Goal: Task Accomplishment & Management: Use online tool/utility

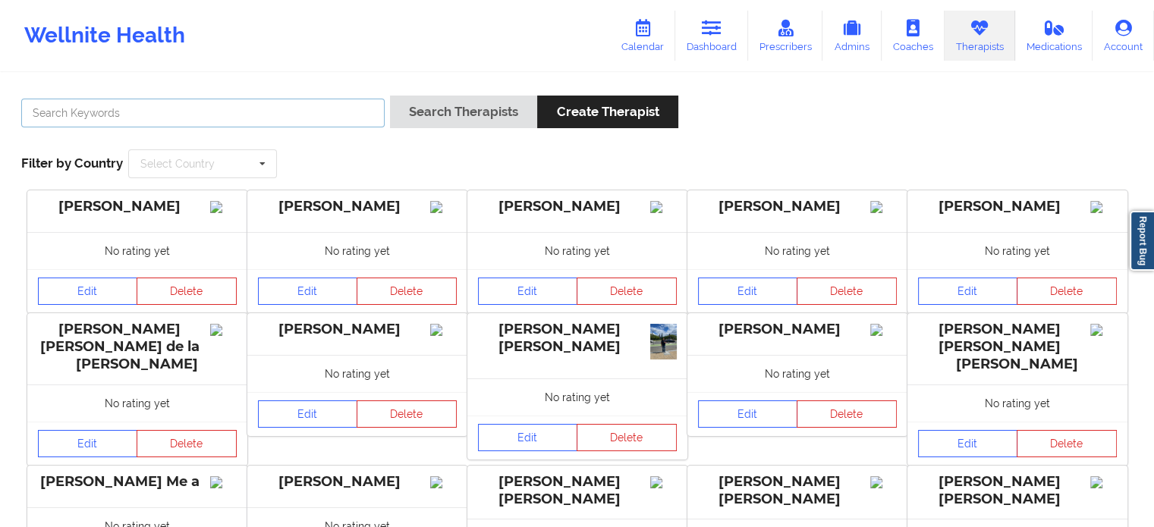
click at [225, 108] on input "text" at bounding box center [202, 113] width 363 height 29
paste input "MARY BAUMMIER"
type input "MARY BAUMMIER"
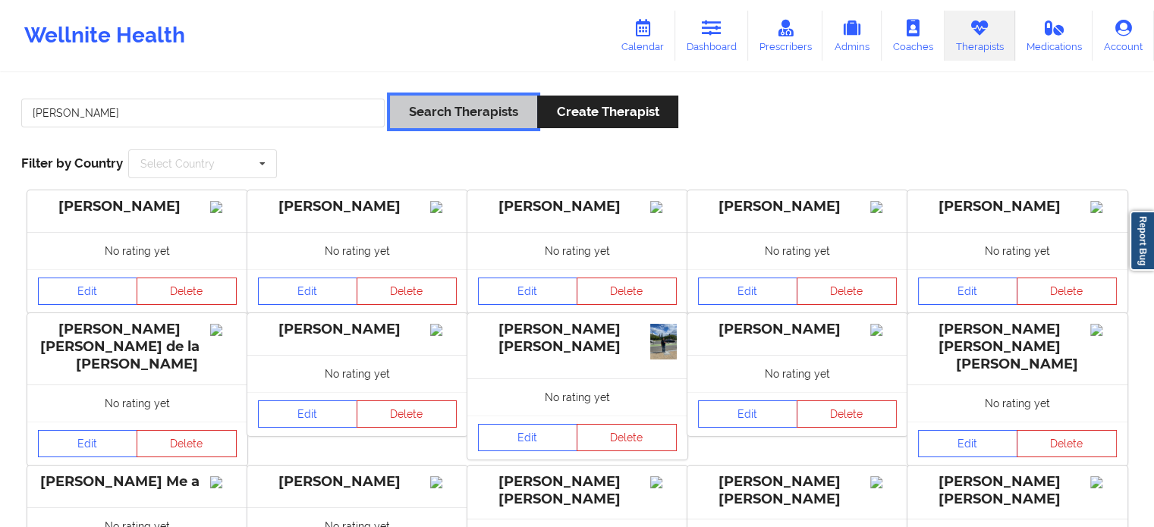
click at [430, 98] on button "Search Therapists" at bounding box center [463, 112] width 147 height 33
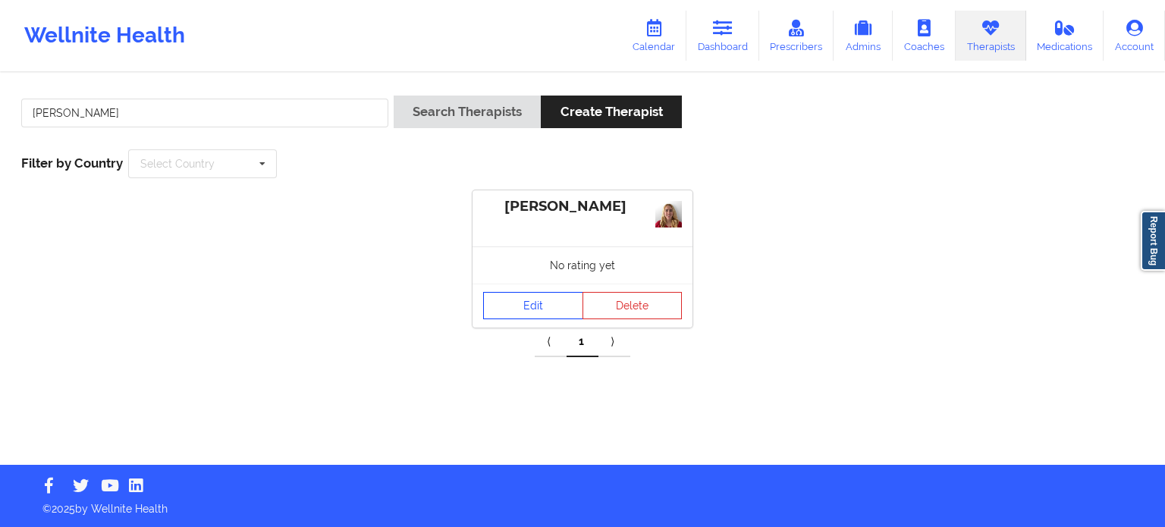
click at [507, 292] on link "Edit" at bounding box center [533, 305] width 100 height 27
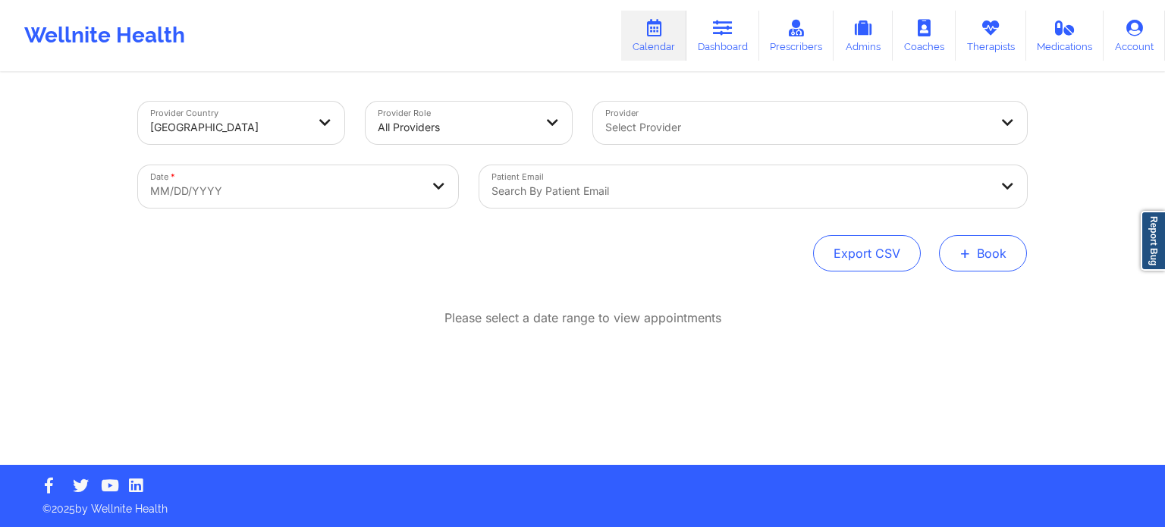
click at [988, 263] on button "+ Book" at bounding box center [983, 253] width 88 height 36
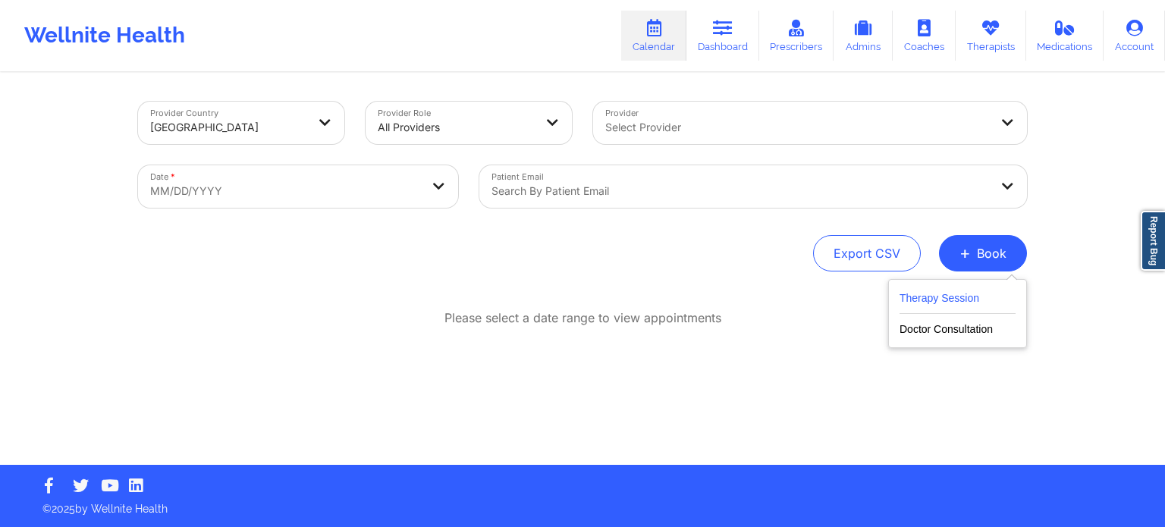
click at [937, 301] on button "Therapy Session" at bounding box center [958, 301] width 116 height 25
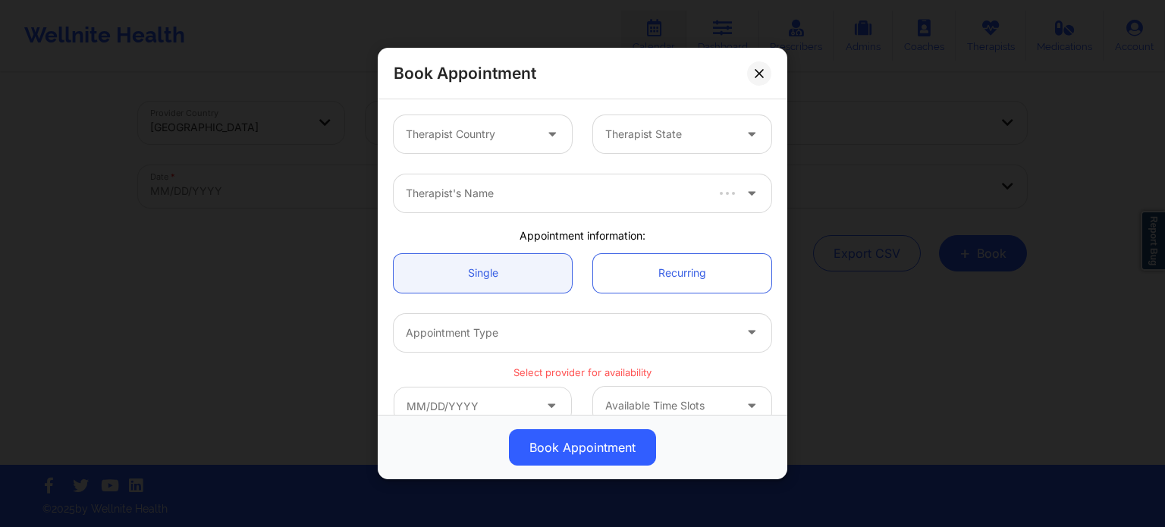
click at [488, 149] on div "Therapist Country" at bounding box center [465, 134] width 142 height 38
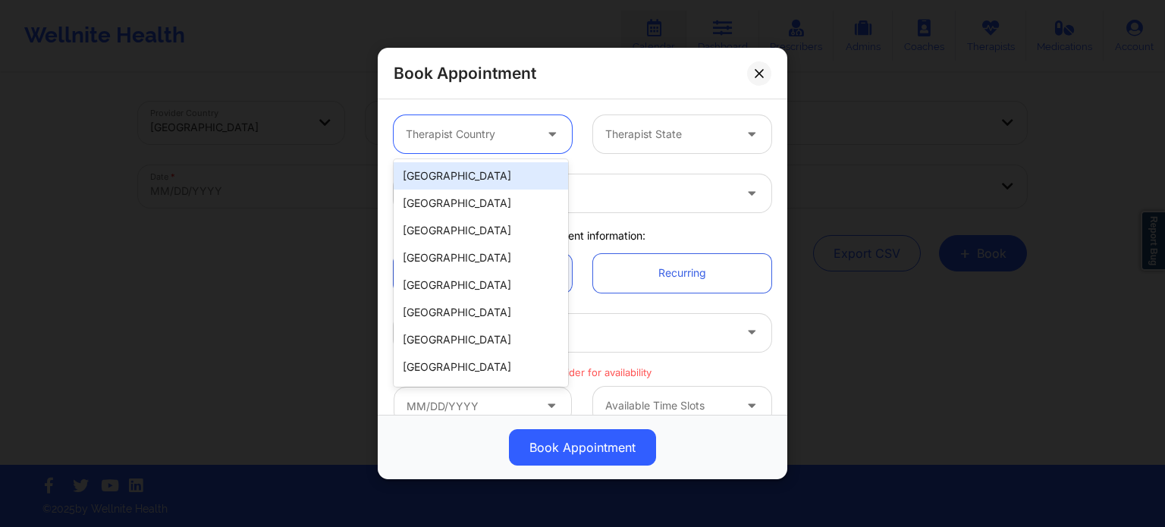
click at [501, 184] on div "[GEOGRAPHIC_DATA]" at bounding box center [481, 175] width 174 height 27
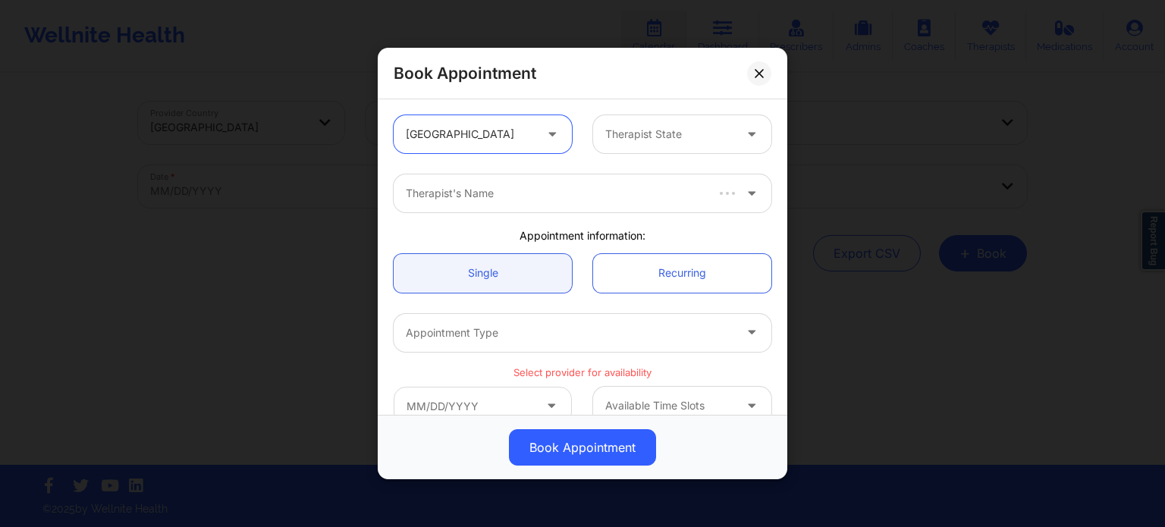
click at [692, 143] on div "Therapist State" at bounding box center [664, 134] width 142 height 38
click at [706, 130] on div at bounding box center [669, 134] width 128 height 18
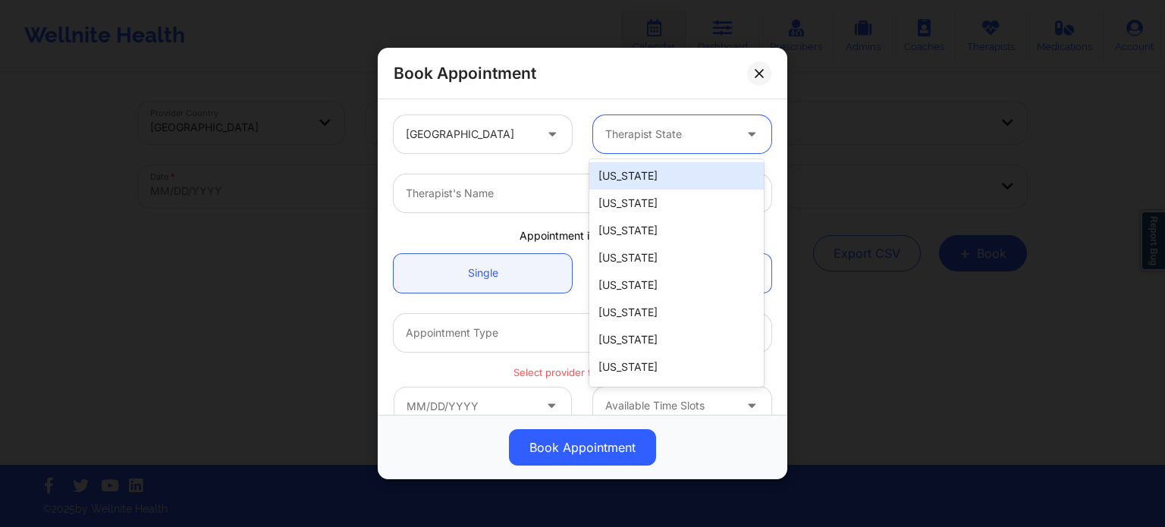
type input "f"
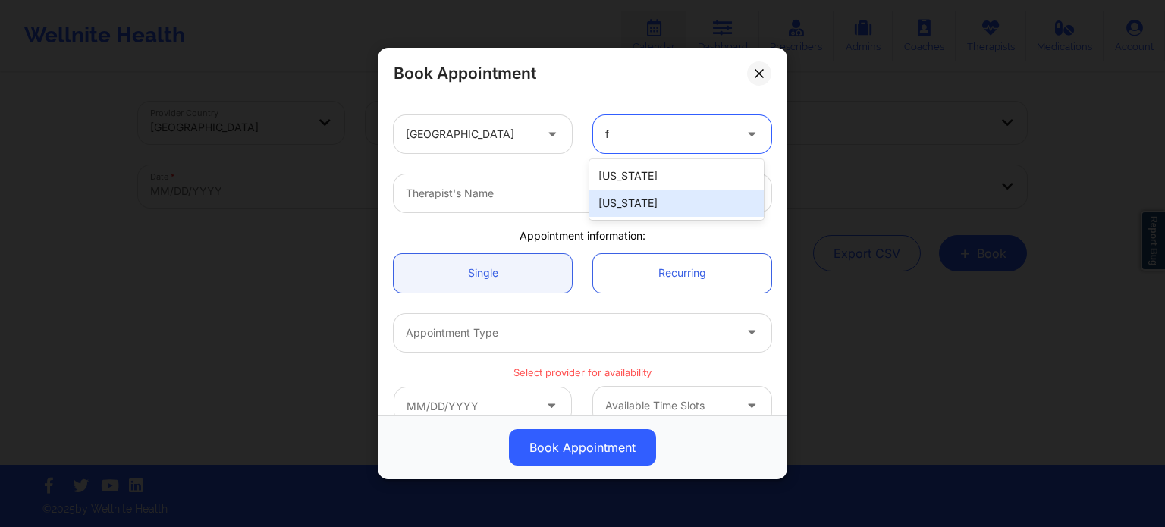
click at [659, 201] on div "[US_STATE]" at bounding box center [676, 203] width 174 height 27
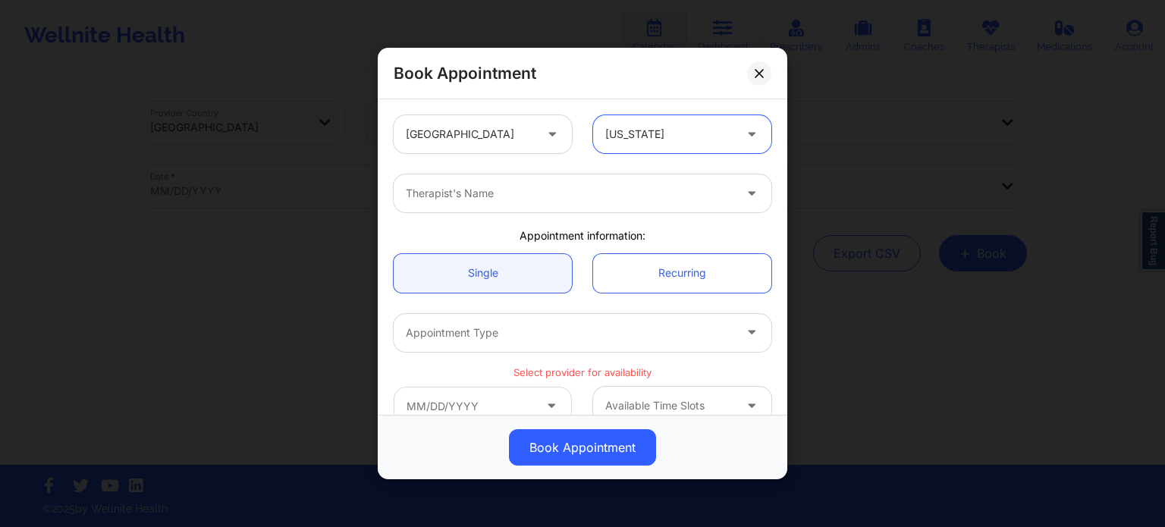
click at [523, 187] on div at bounding box center [570, 193] width 328 height 18
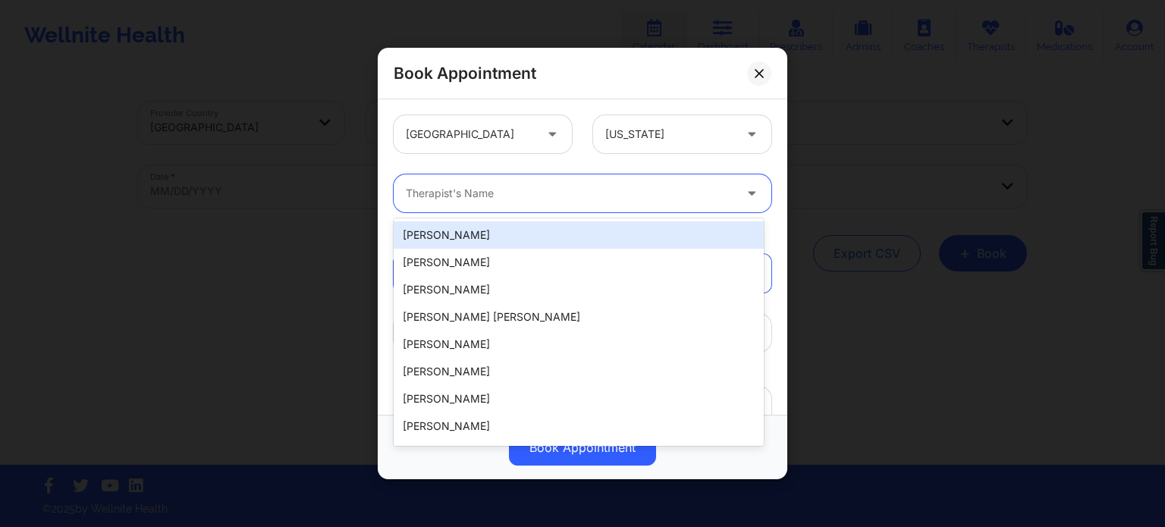
paste input "MARY BAUMMIER"
type input "MARY BAUMMIER"
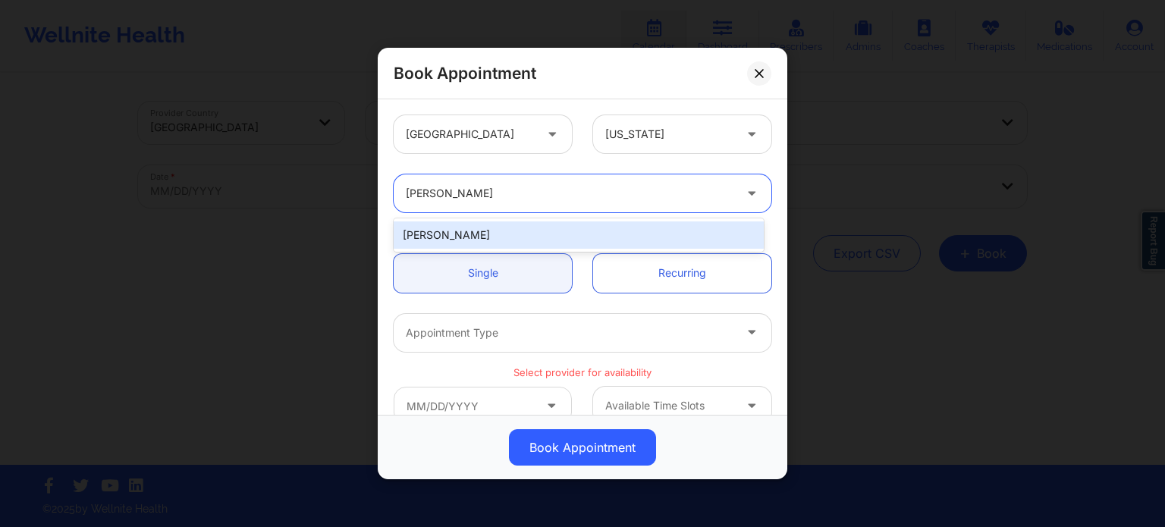
click at [523, 224] on div "Mary Baummier" at bounding box center [579, 234] width 370 height 27
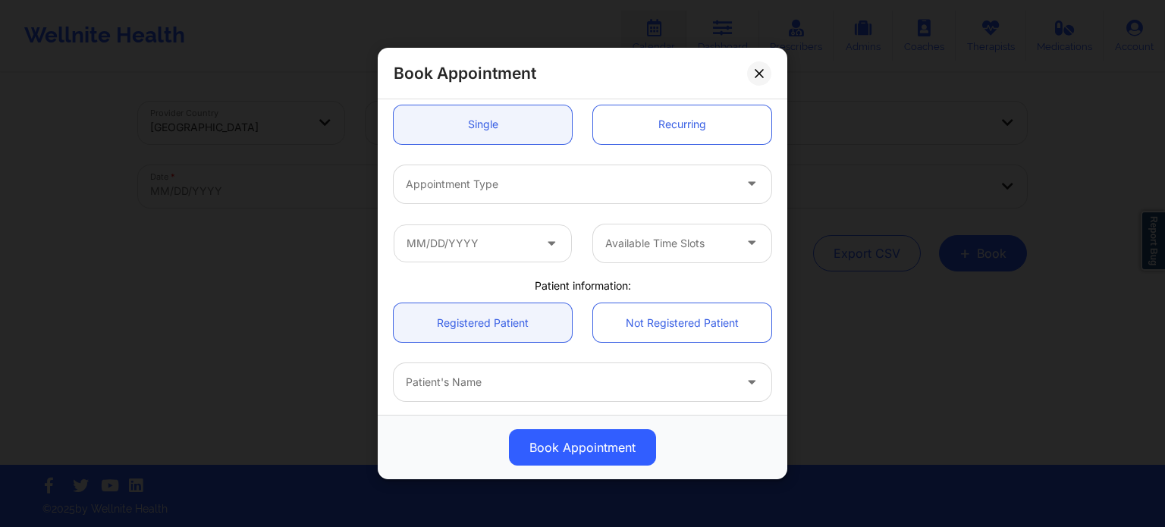
scroll to position [152, 0]
click at [518, 183] on div at bounding box center [570, 181] width 328 height 18
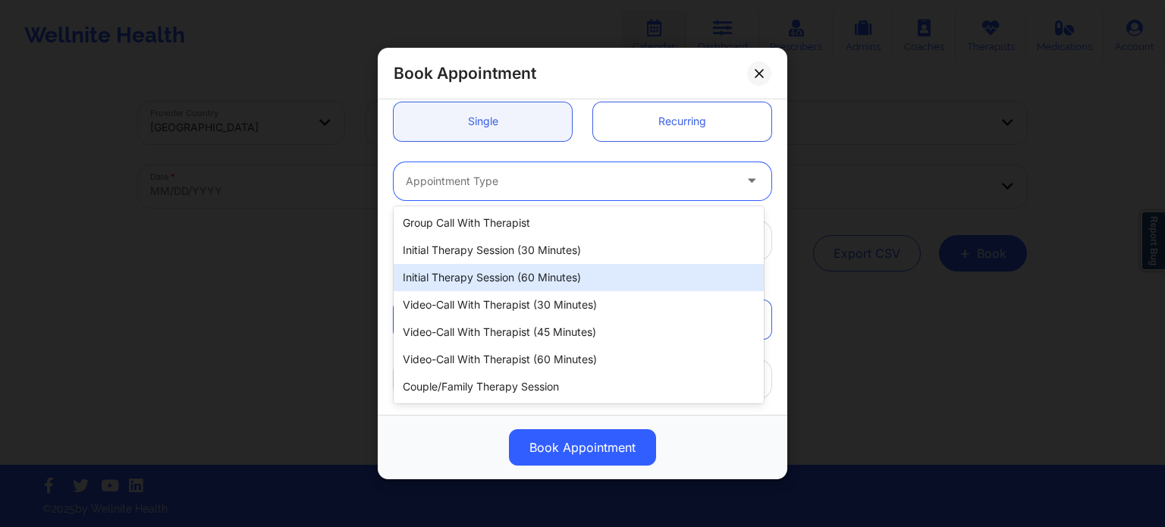
click at [521, 286] on div "Initial Therapy Session (60 minutes)" at bounding box center [579, 277] width 370 height 27
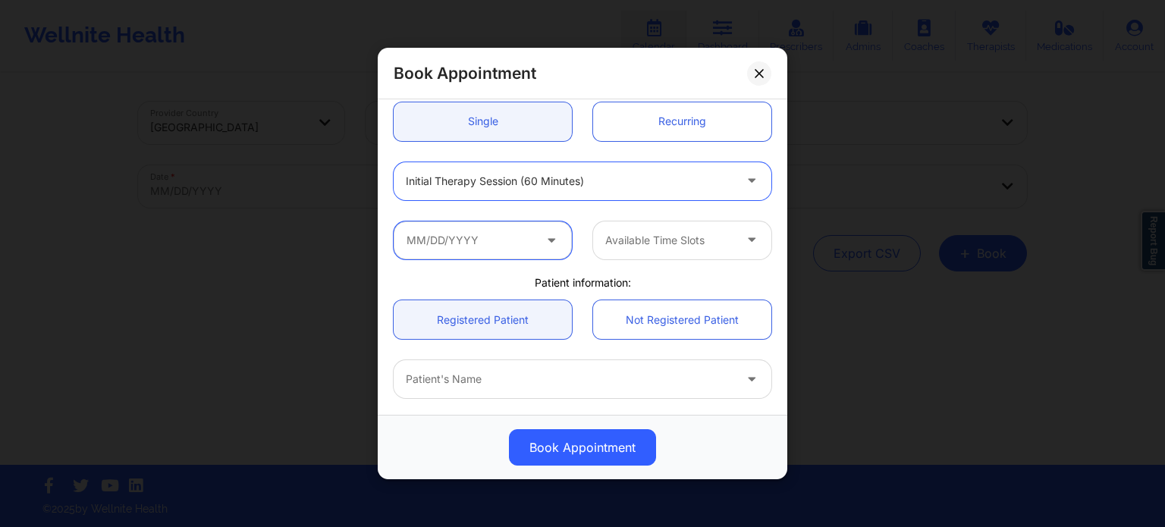
click at [513, 258] on input "text" at bounding box center [483, 240] width 178 height 38
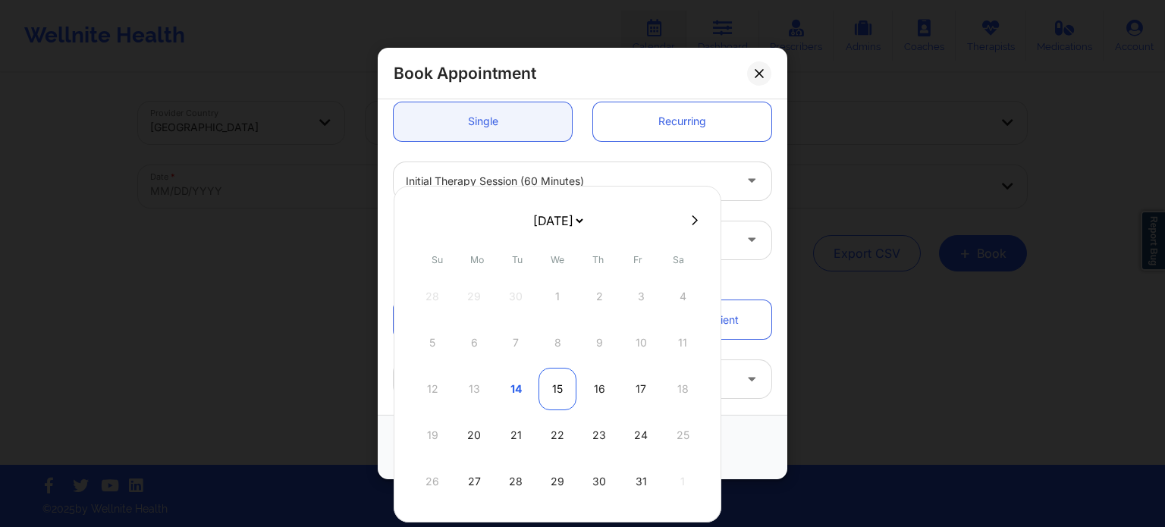
click at [552, 385] on div "15" at bounding box center [558, 389] width 38 height 42
type input "10/15/2025"
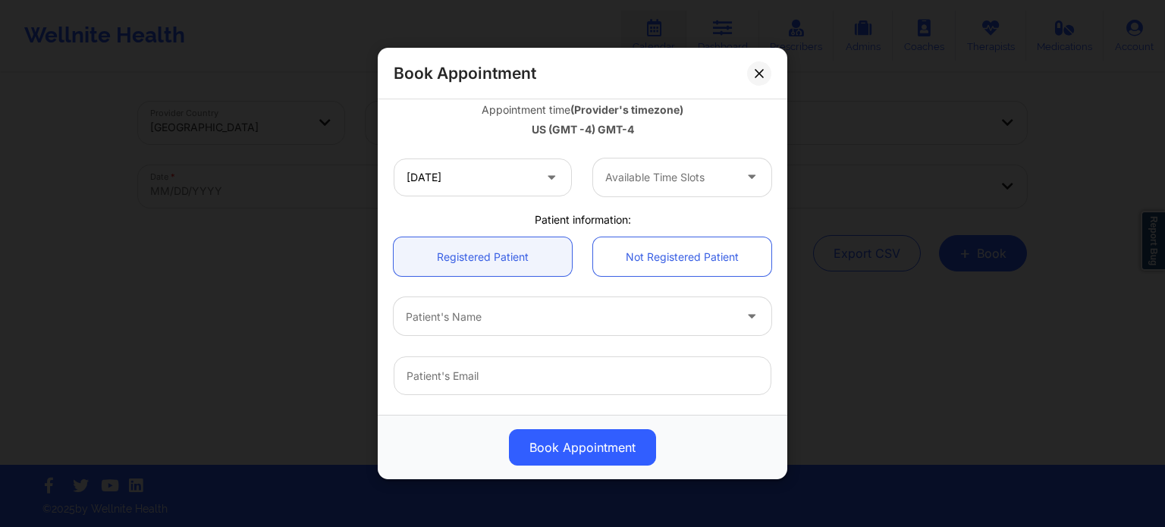
scroll to position [303, 0]
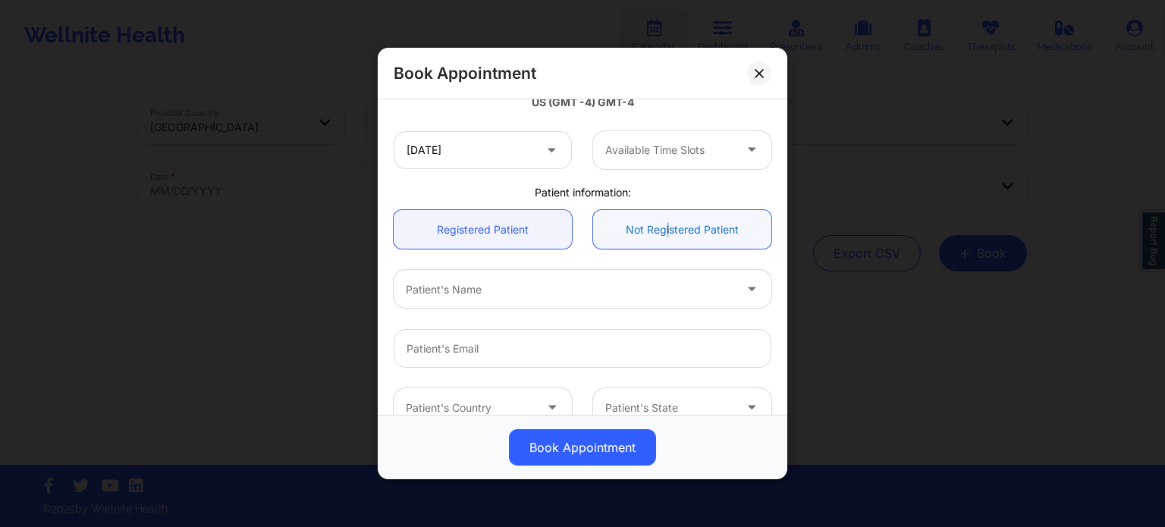
click at [663, 228] on link "Not Registered Patient" at bounding box center [682, 229] width 178 height 39
click at [631, 154] on div at bounding box center [669, 150] width 128 height 18
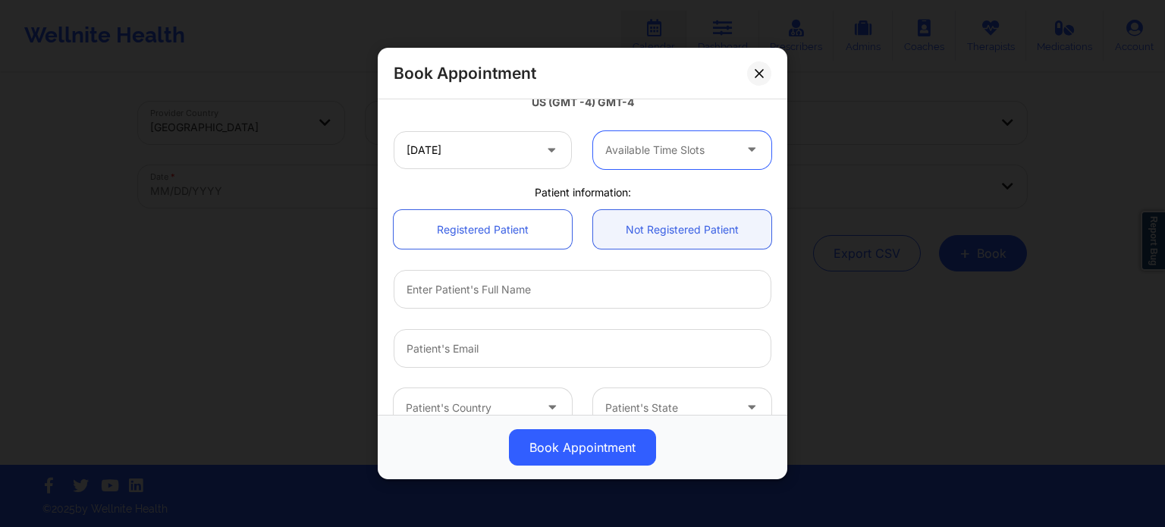
click at [686, 148] on div at bounding box center [669, 150] width 128 height 18
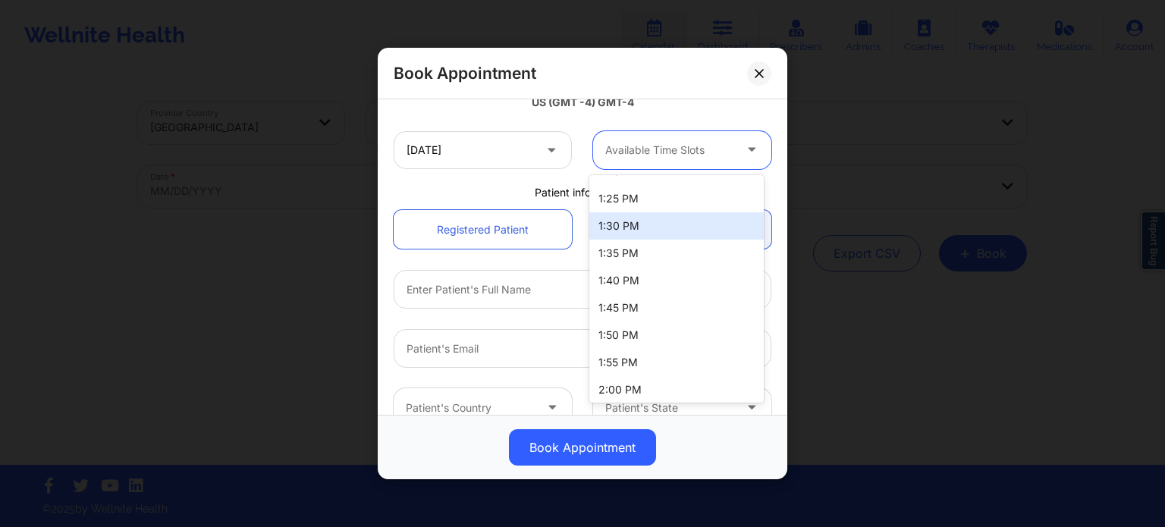
scroll to position [1441, 0]
click at [643, 225] on div "1:30 PM" at bounding box center [676, 225] width 174 height 27
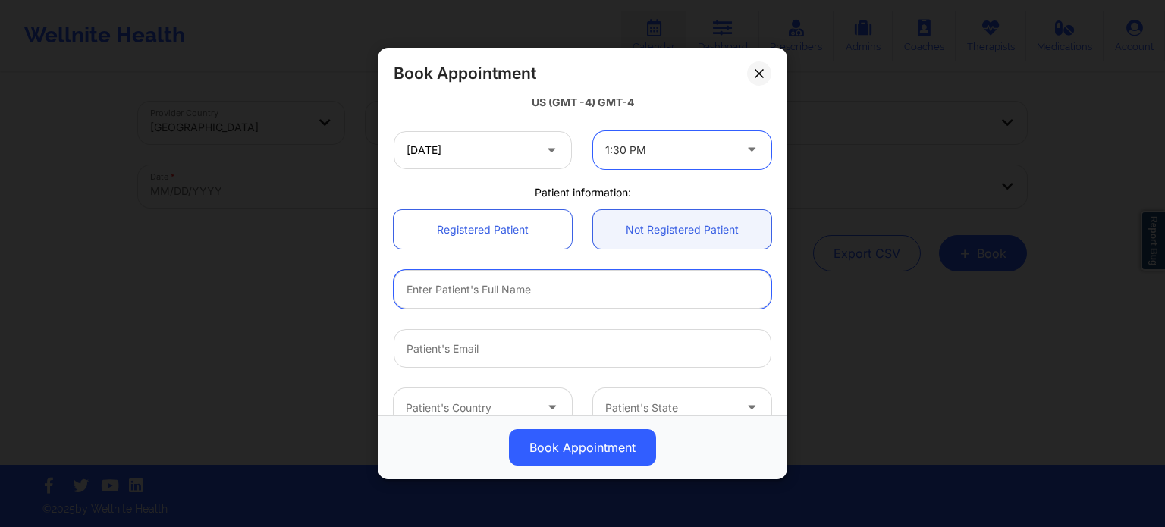
click at [583, 286] on input "text" at bounding box center [583, 289] width 378 height 39
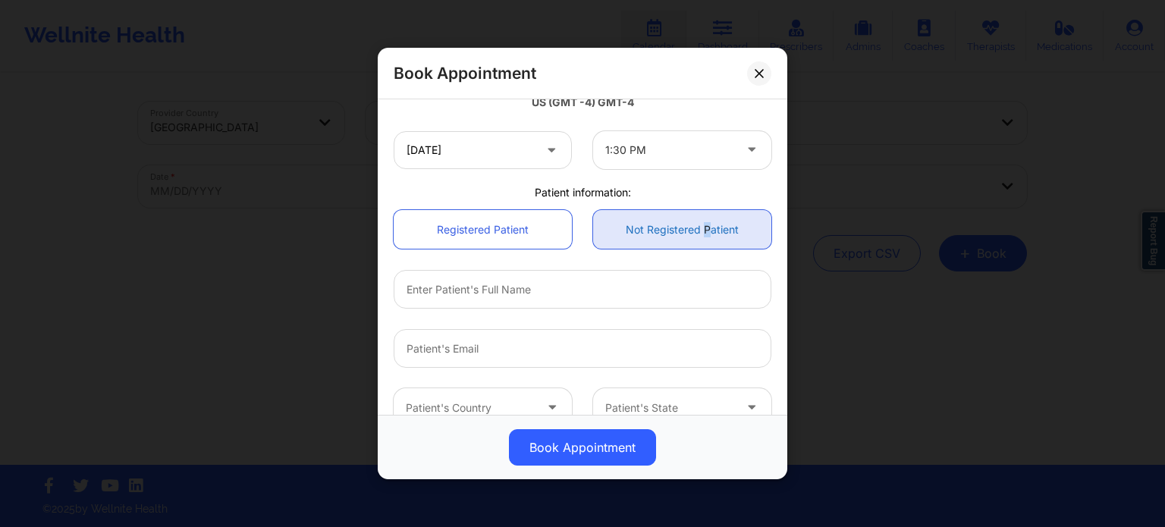
click at [699, 248] on link "Not Registered Patient" at bounding box center [682, 229] width 178 height 39
click at [617, 265] on div at bounding box center [582, 288] width 399 height 59
click at [518, 303] on input "text" at bounding box center [583, 289] width 378 height 39
paste input "JESSICA M FARINA"
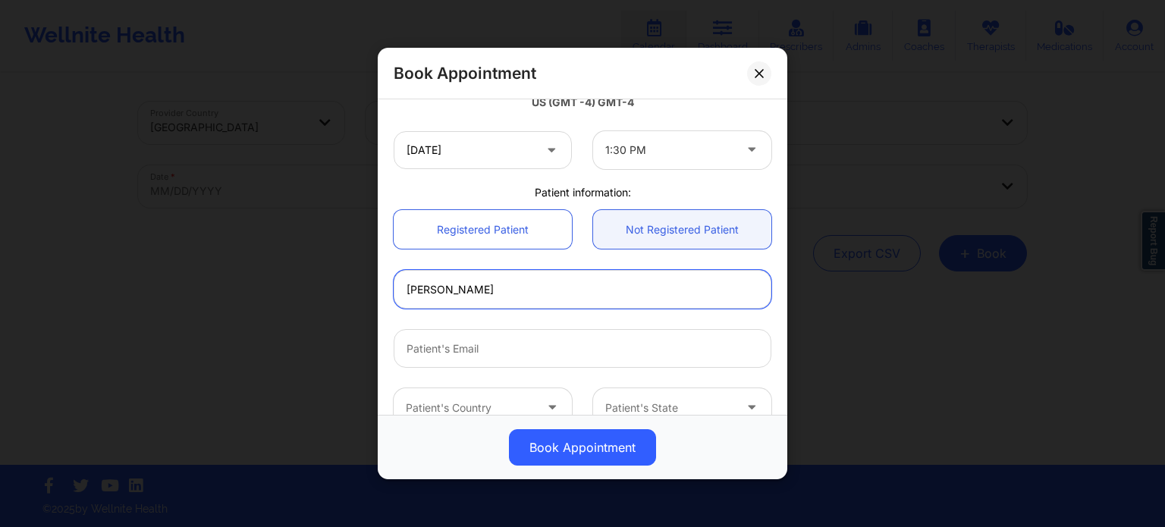
type input "JESSICA M FARINA"
click at [476, 347] on input "Patient Email" at bounding box center [583, 348] width 378 height 39
paste input "jmfarina73@gmail.com"
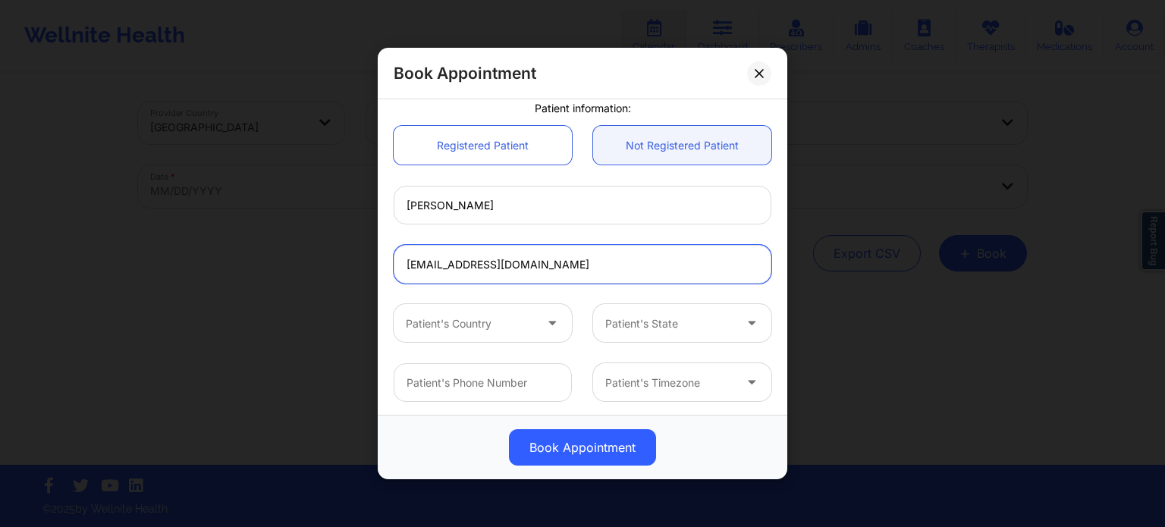
scroll to position [390, 0]
type input "jmfarina73@gmail.com"
click at [449, 325] on div at bounding box center [470, 322] width 128 height 18
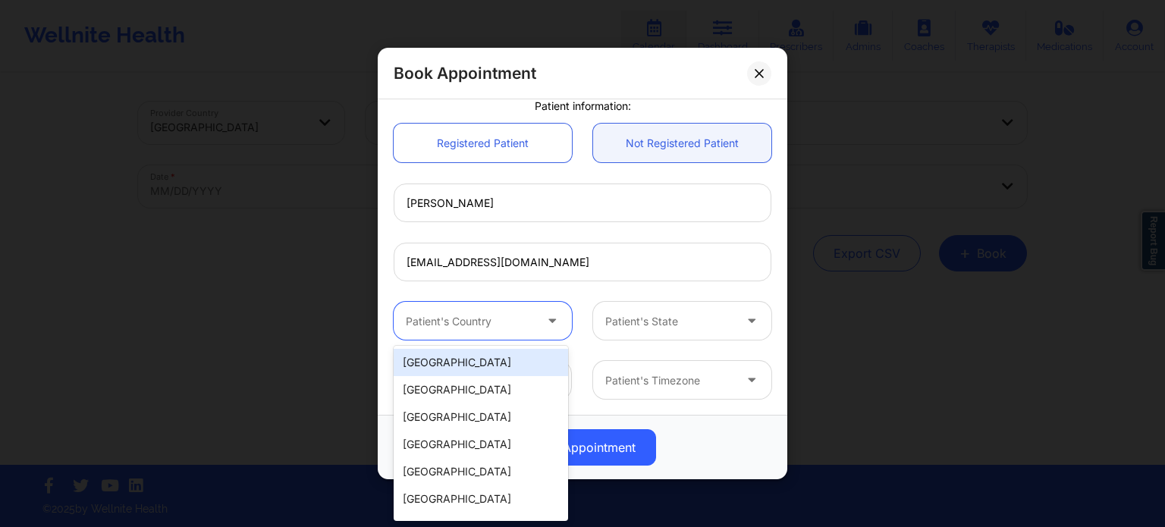
click at [470, 367] on div "[GEOGRAPHIC_DATA]" at bounding box center [481, 362] width 174 height 27
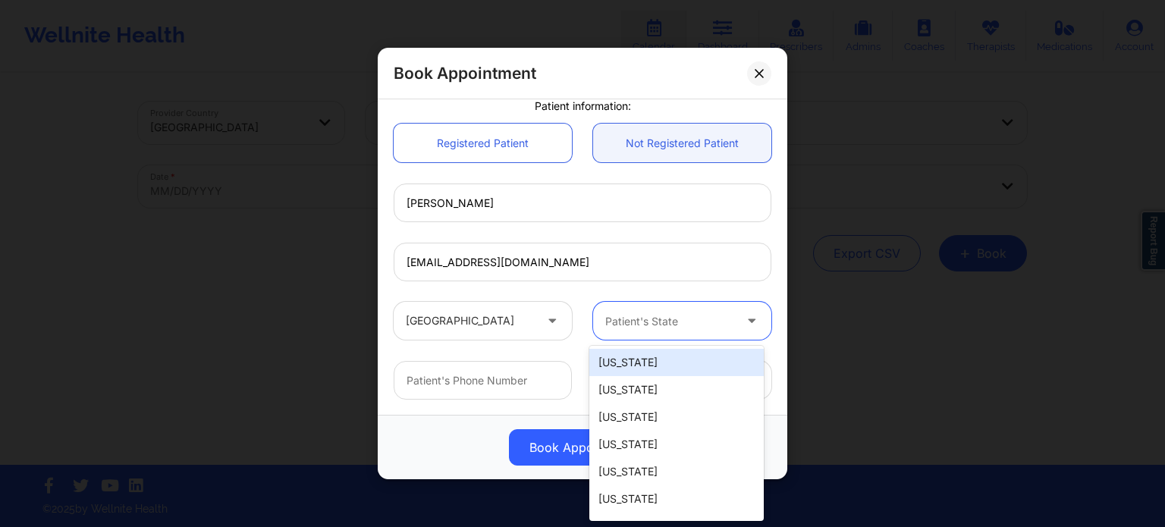
click at [659, 326] on div at bounding box center [669, 322] width 128 height 18
type input "f"
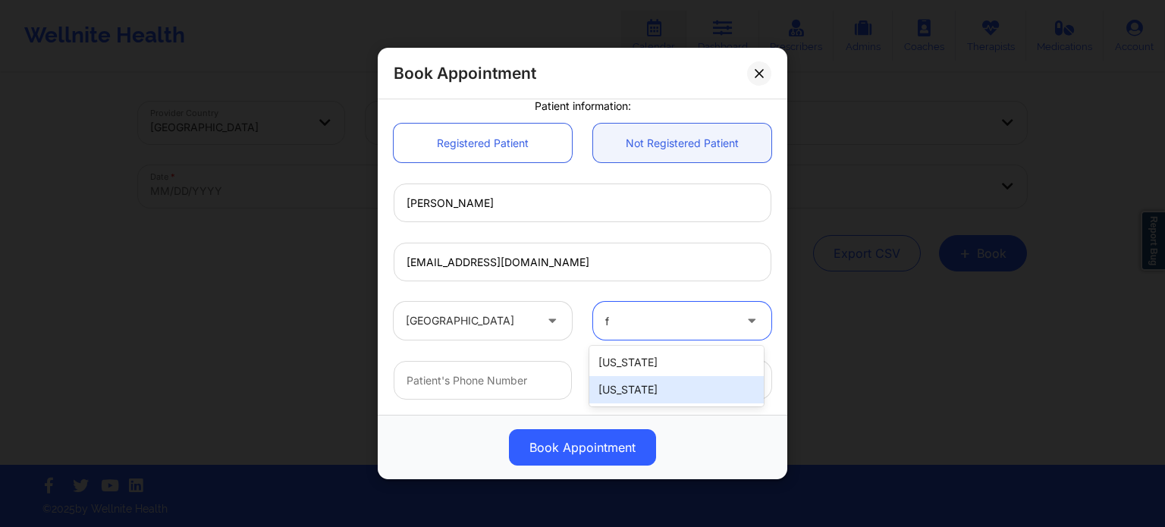
drag, startPoint x: 694, startPoint y: 391, endPoint x: 559, endPoint y: 391, distance: 135.0
click at [693, 391] on div "[US_STATE]" at bounding box center [676, 389] width 174 height 27
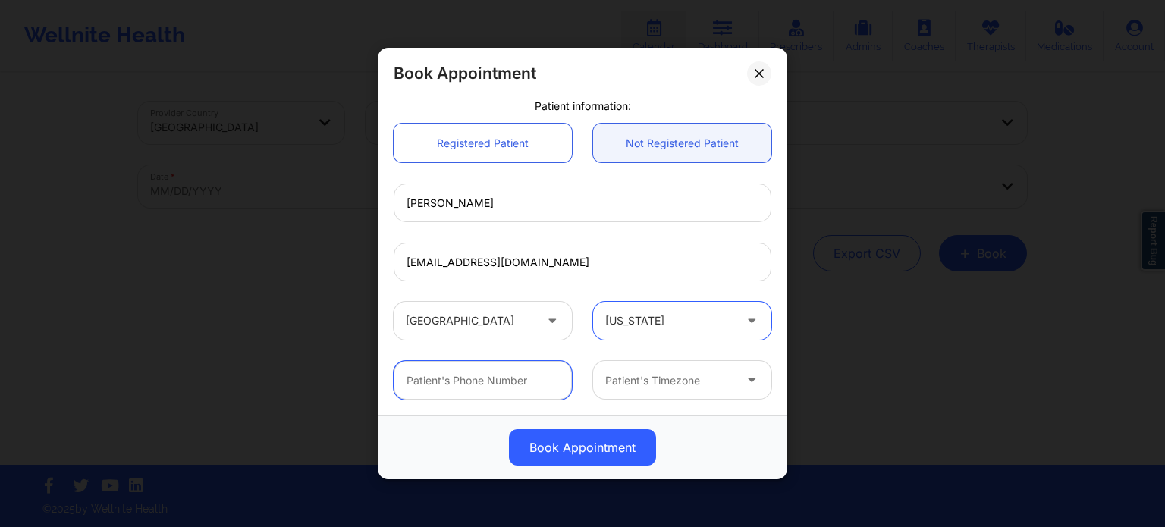
click at [488, 382] on input "text" at bounding box center [483, 380] width 178 height 39
paste input "(813) 334-4995"
type input "(813) 334-4995"
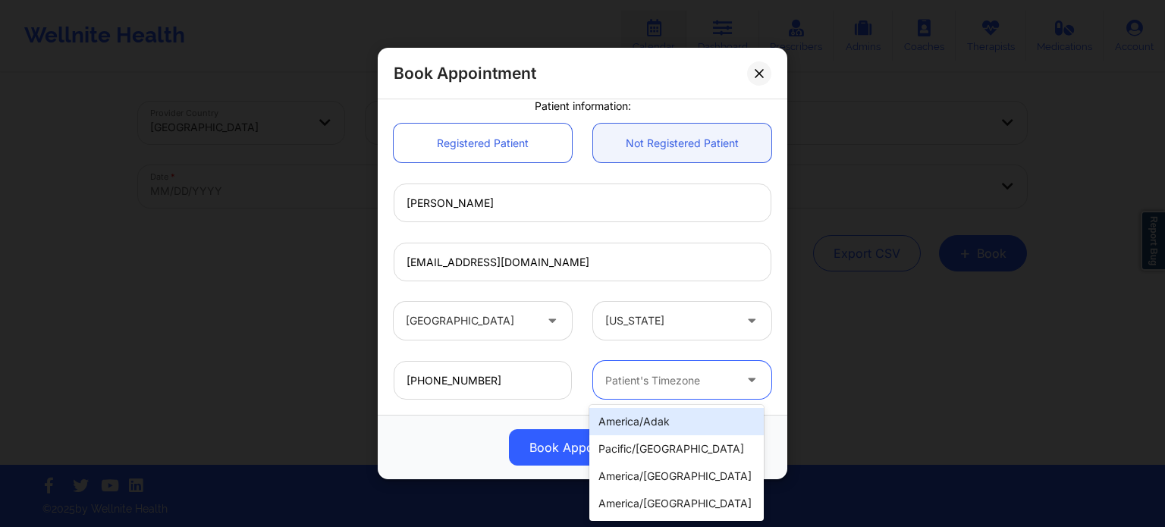
click at [668, 382] on div at bounding box center [669, 381] width 128 height 18
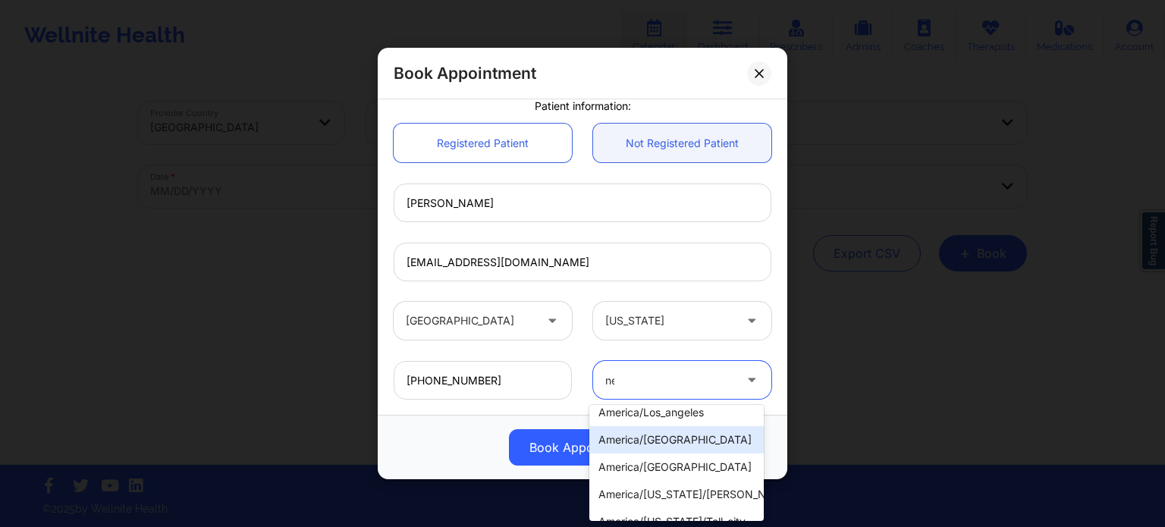
scroll to position [33, 0]
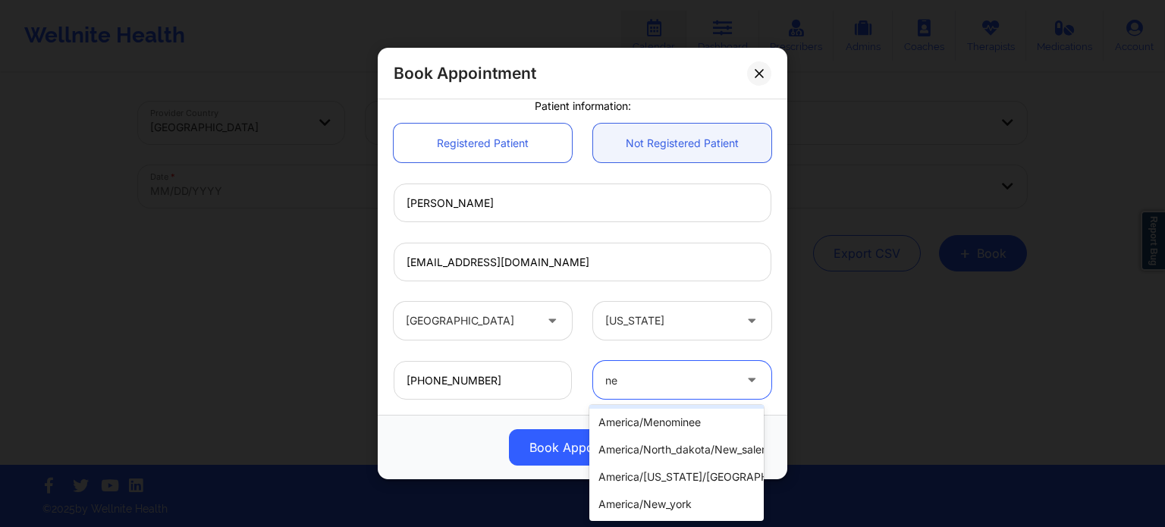
type input "new"
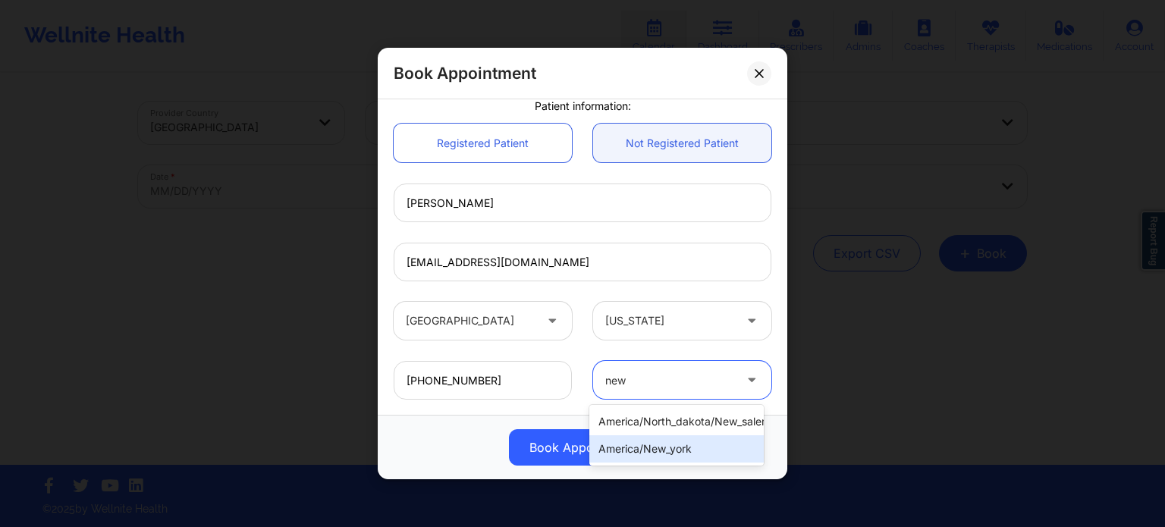
click at [636, 449] on div "america/new_york" at bounding box center [676, 448] width 174 height 27
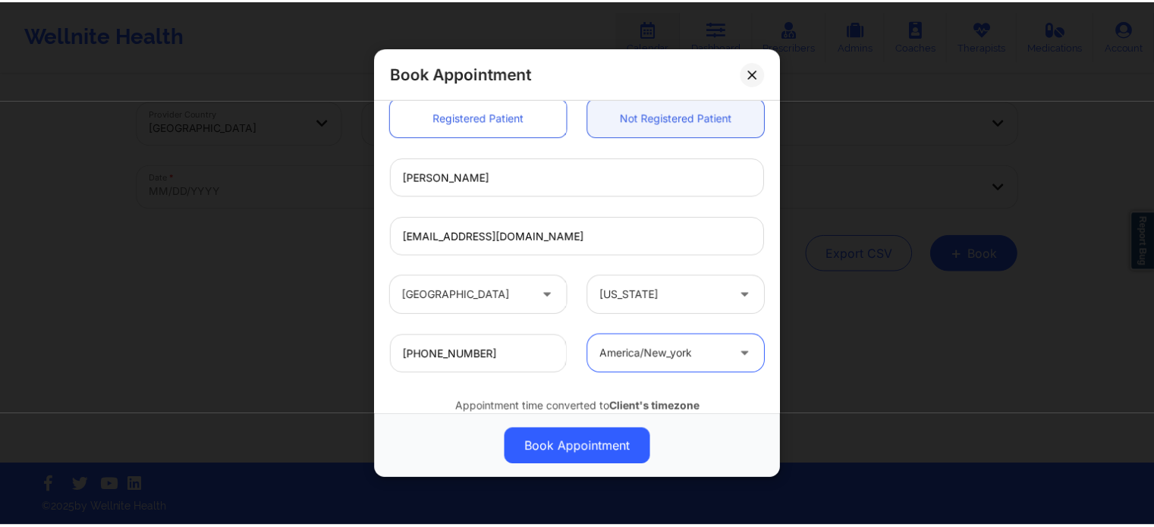
scroll to position [472, 0]
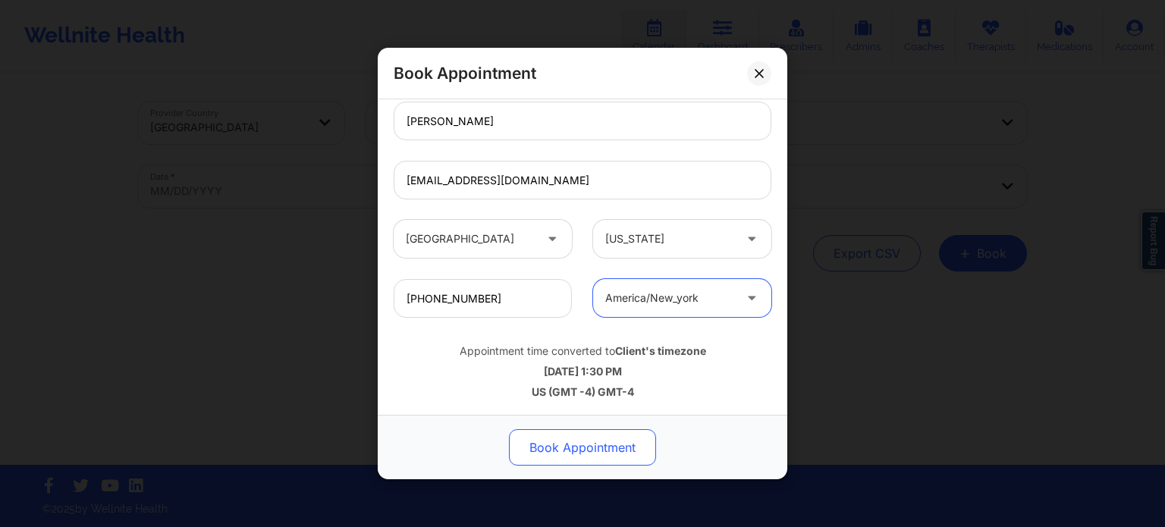
click at [605, 435] on button "Book Appointment" at bounding box center [582, 447] width 147 height 36
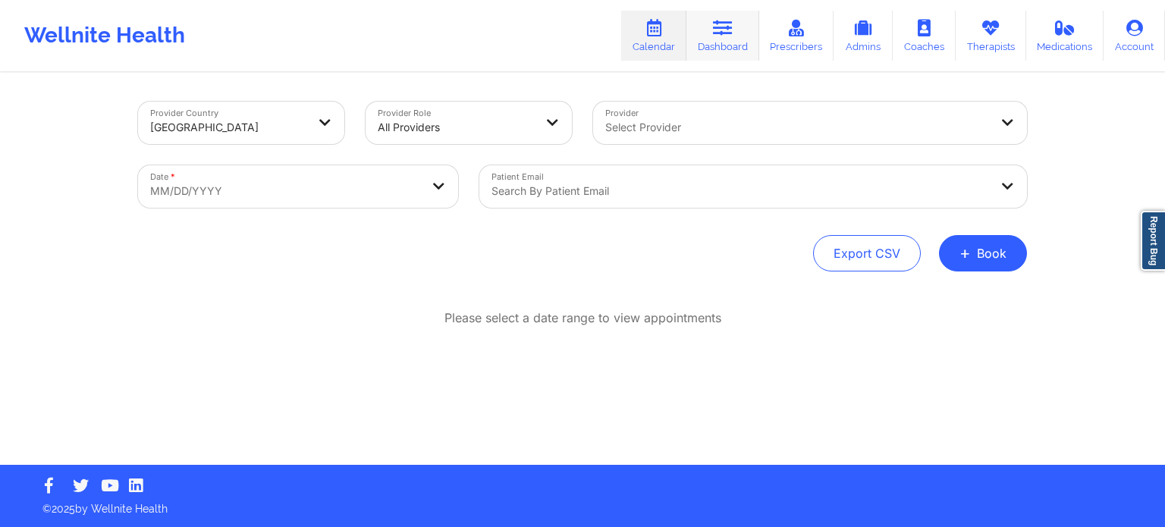
click at [715, 20] on icon at bounding box center [723, 28] width 20 height 17
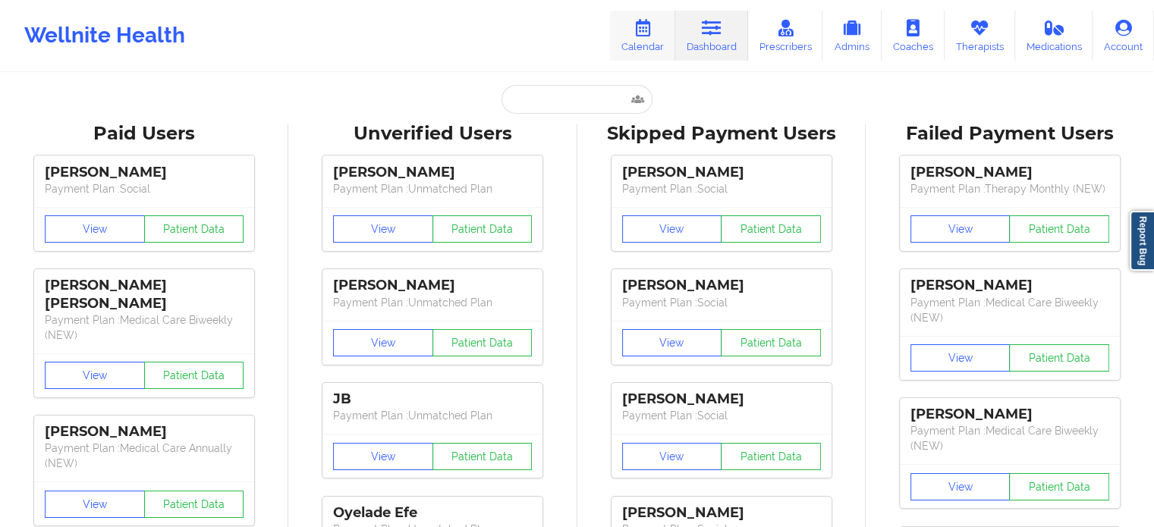
click at [646, 45] on link "Calendar" at bounding box center [642, 36] width 65 height 50
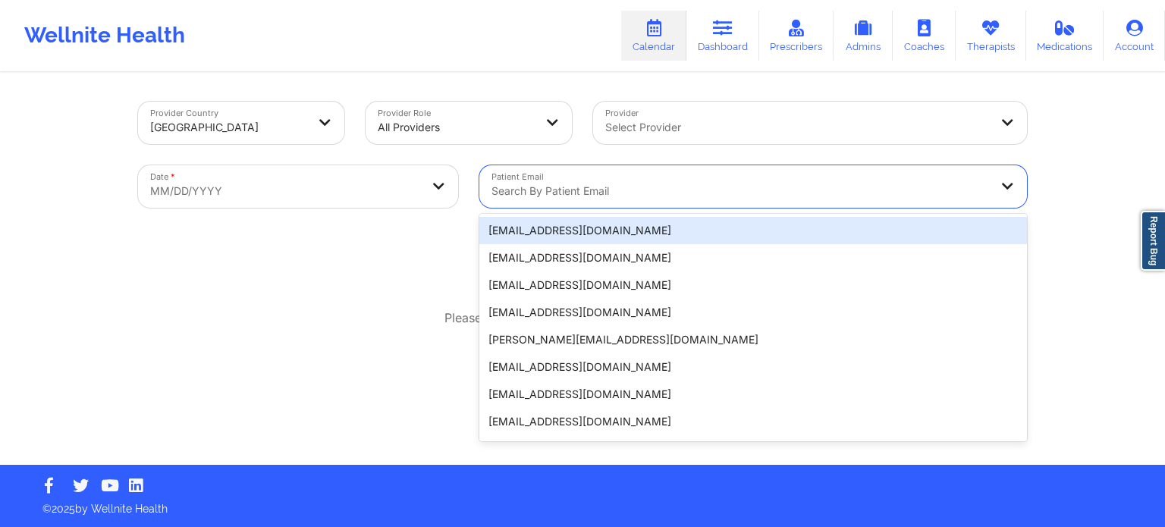
click at [684, 172] on div "Search by patient email" at bounding box center [734, 186] width 511 height 42
paste input "shaylajaymie@gmail.com"
type input "shaylajaymie@gmail.com"
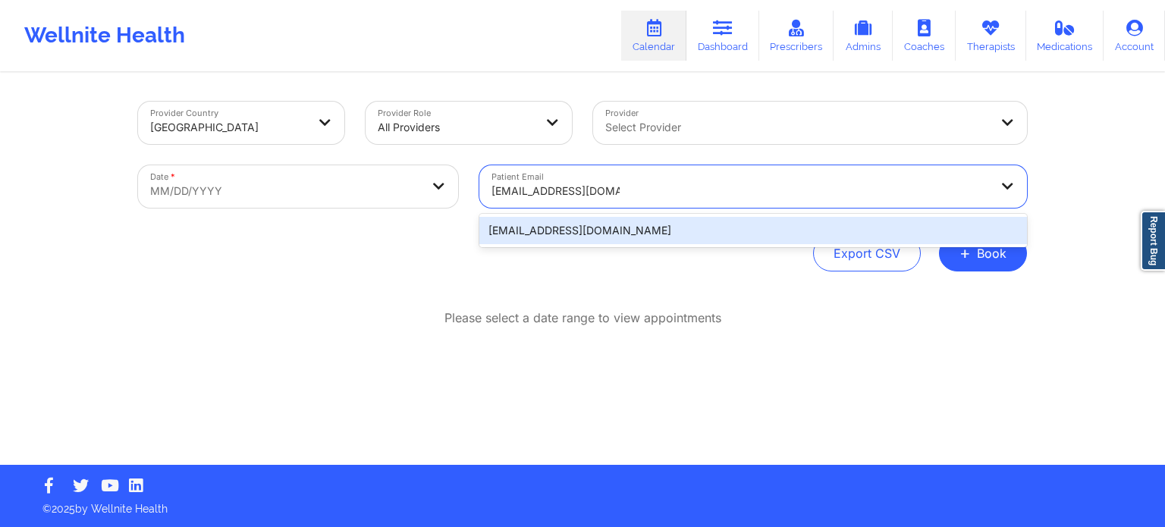
click at [539, 221] on div "shaylajaymie@gmail.com" at bounding box center [753, 230] width 548 height 27
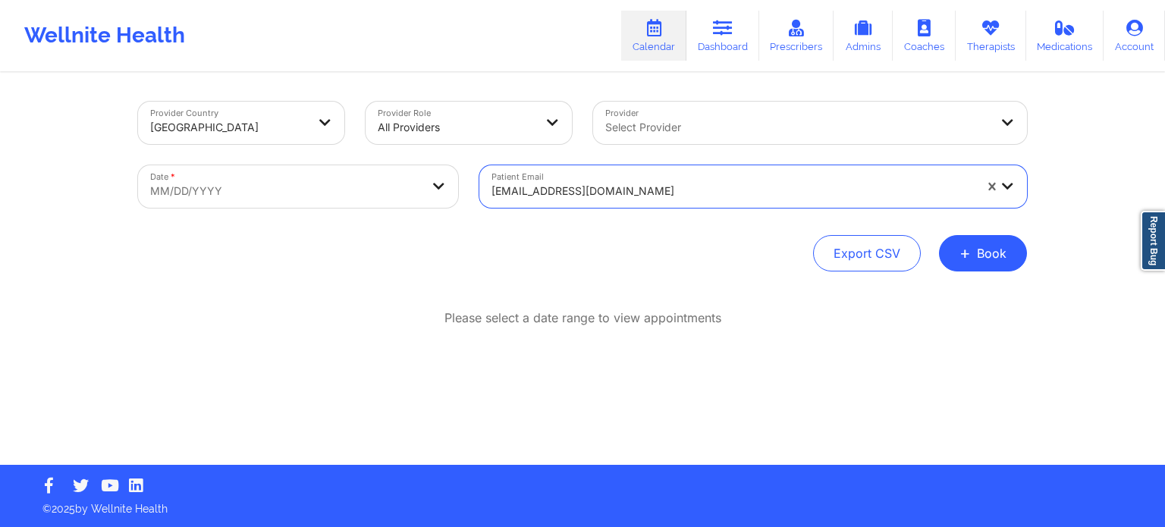
select select "2025-8"
select select "2025-9"
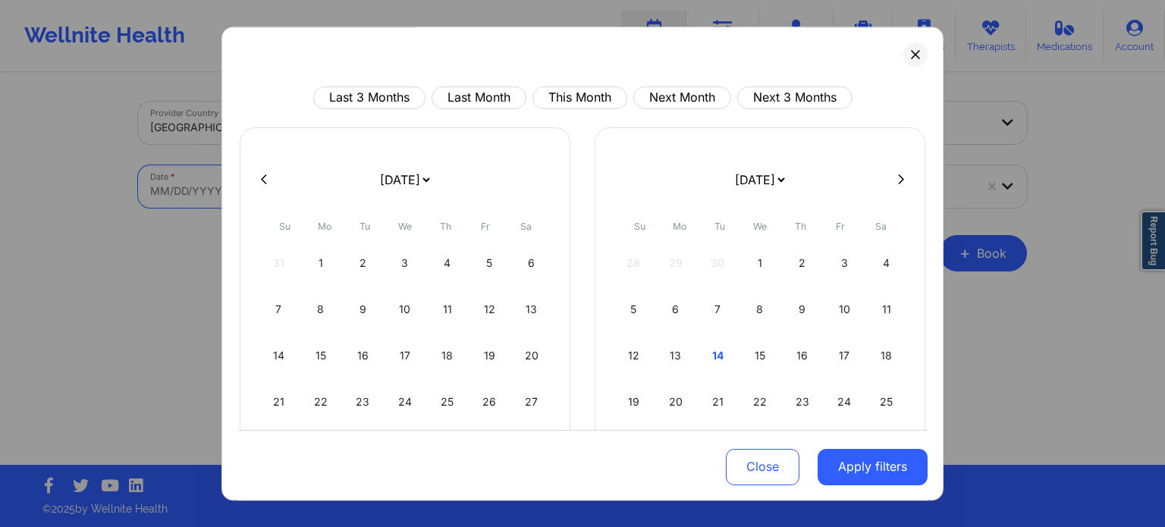
click at [361, 193] on body "Wellnite Health Calendar Dashboard Prescribers Admins Coaches Therapists Medica…" at bounding box center [582, 263] width 1165 height 527
click at [712, 354] on div "14" at bounding box center [718, 356] width 39 height 42
select select "2025-9"
select select "2025-10"
select select "2025-9"
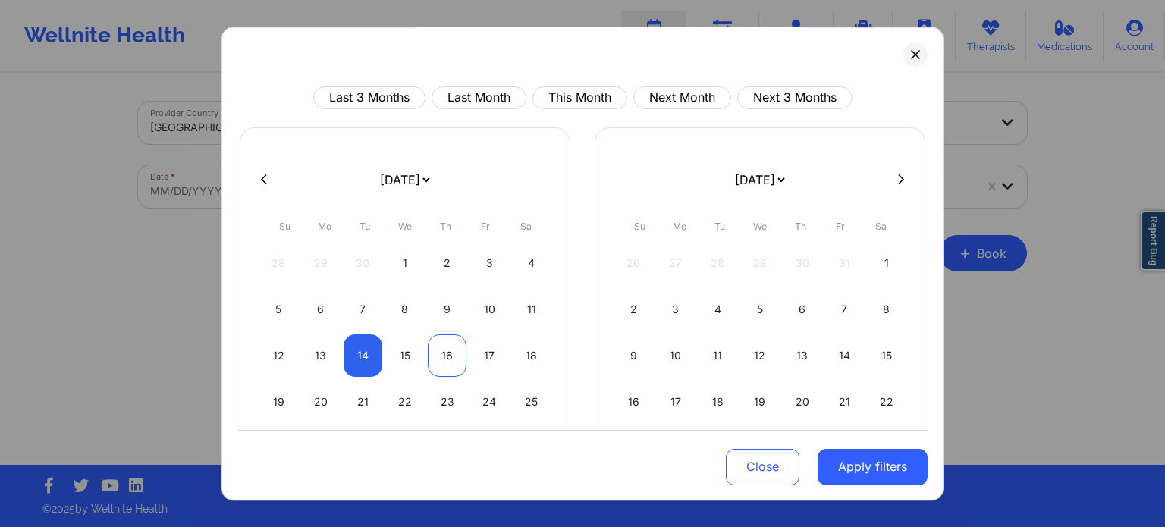
select select "2025-10"
select select "2025-9"
select select "2025-10"
click at [357, 338] on div "14" at bounding box center [363, 356] width 39 height 42
select select "2025-9"
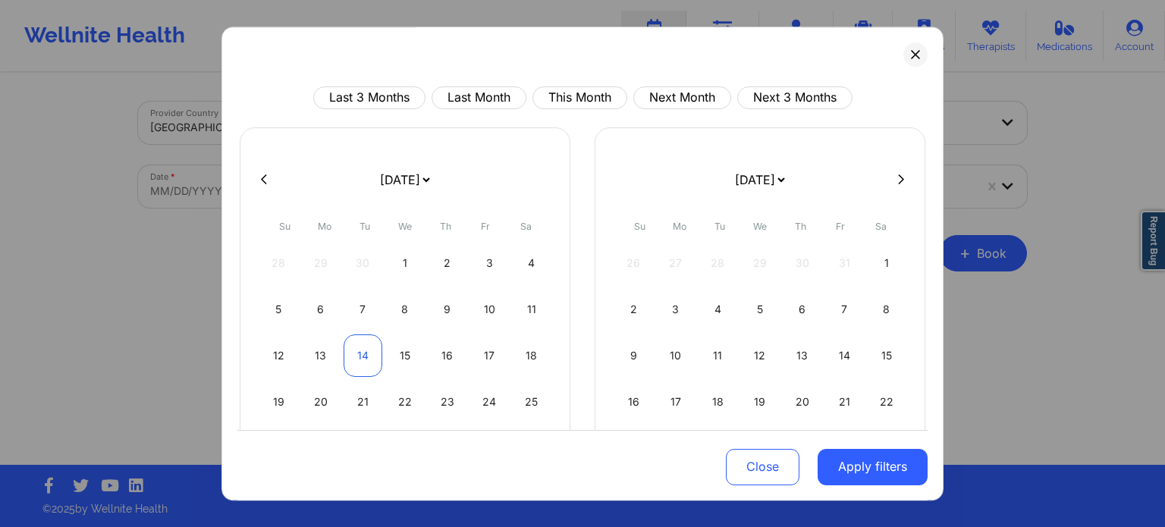
select select "2025-10"
click at [879, 469] on button "Apply filters" at bounding box center [873, 466] width 110 height 36
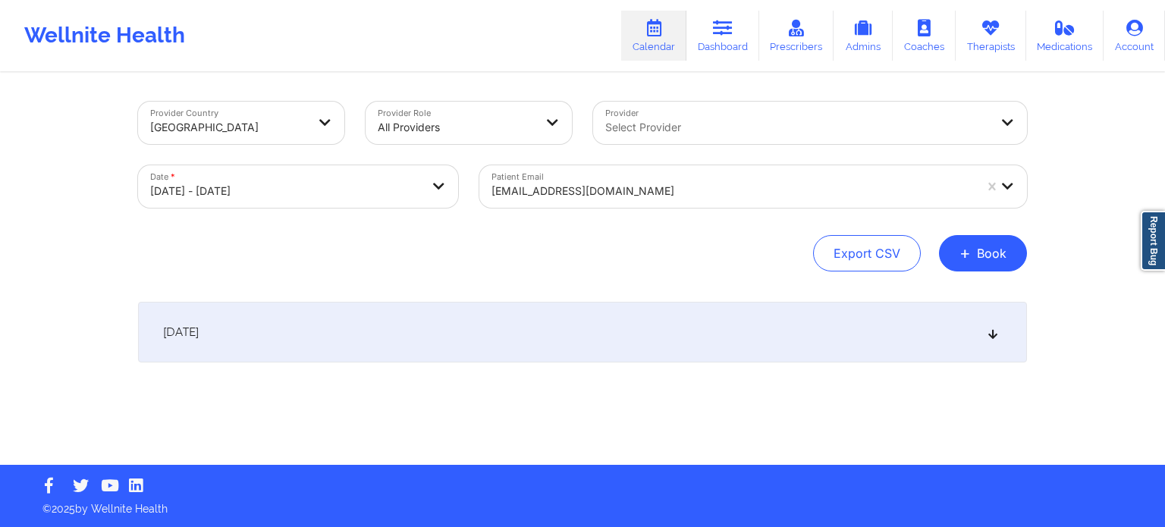
click at [719, 326] on div "October 14, 2025" at bounding box center [582, 332] width 889 height 61
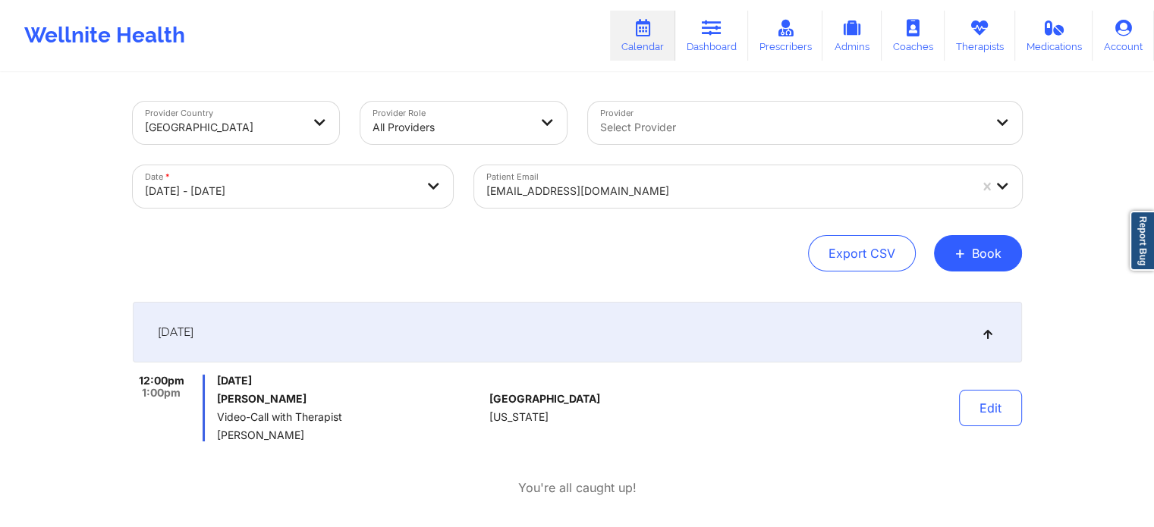
click at [586, 185] on div at bounding box center [727, 191] width 482 height 18
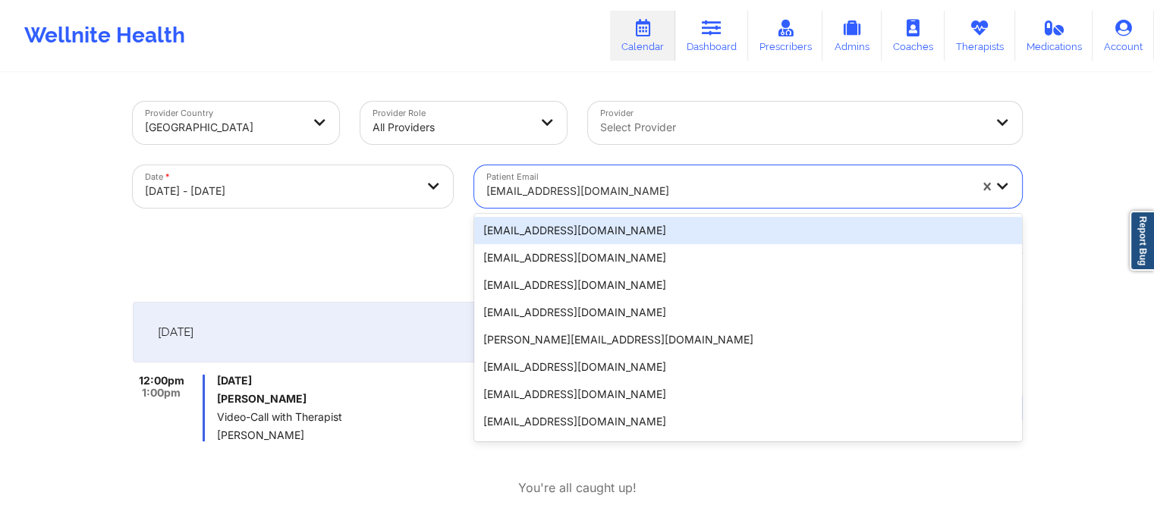
click at [586, 185] on div at bounding box center [727, 191] width 482 height 18
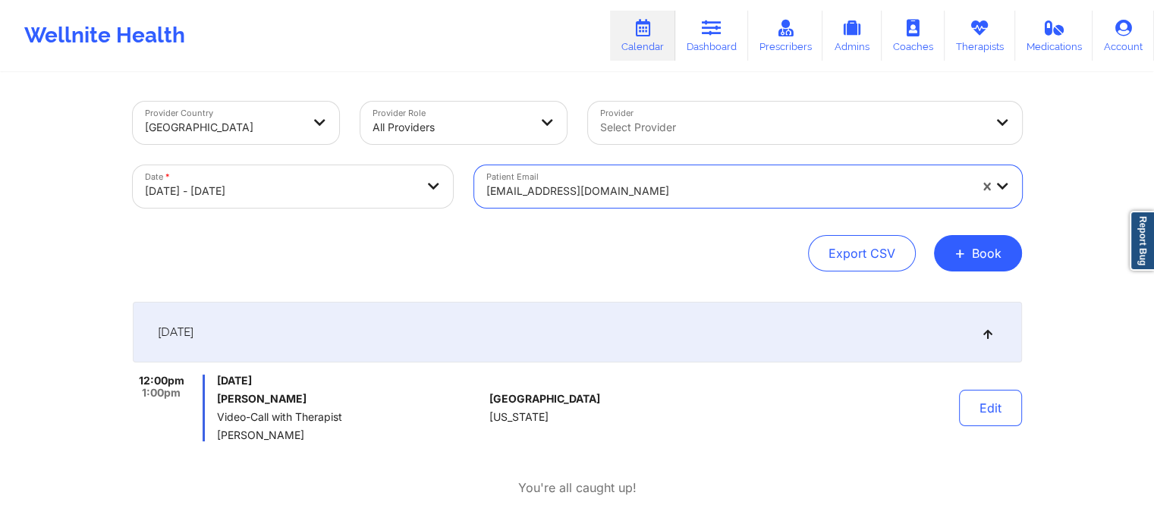
drag, startPoint x: 646, startPoint y: 188, endPoint x: 461, endPoint y: 184, distance: 184.4
click at [461, 184] on div "Provider Country United States Provider Role All Providers Provider Select Prov…" at bounding box center [577, 154] width 910 height 127
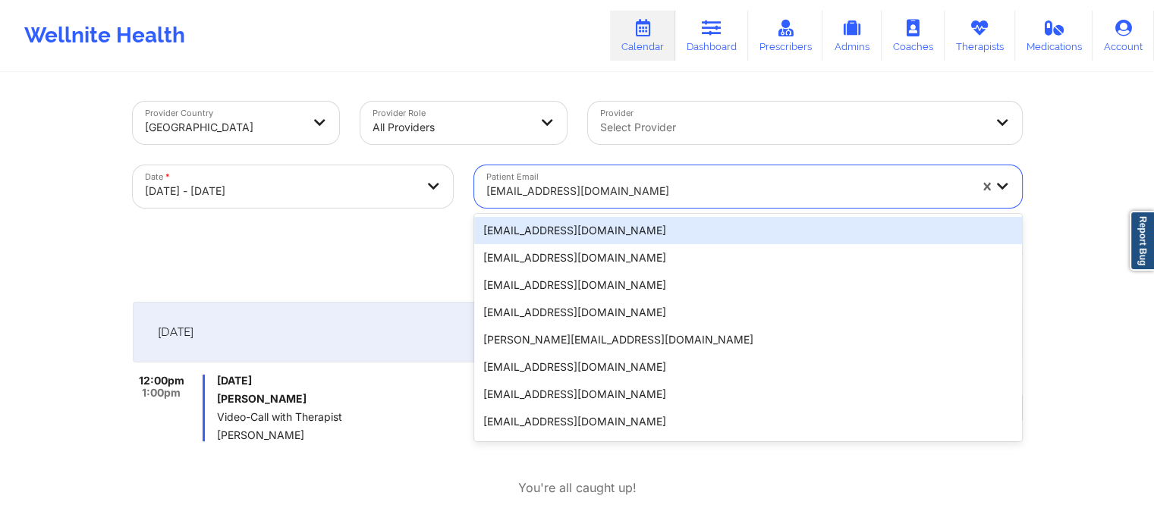
click at [498, 189] on div at bounding box center [727, 191] width 482 height 18
paste input "shaylajaymie@gmail.com"
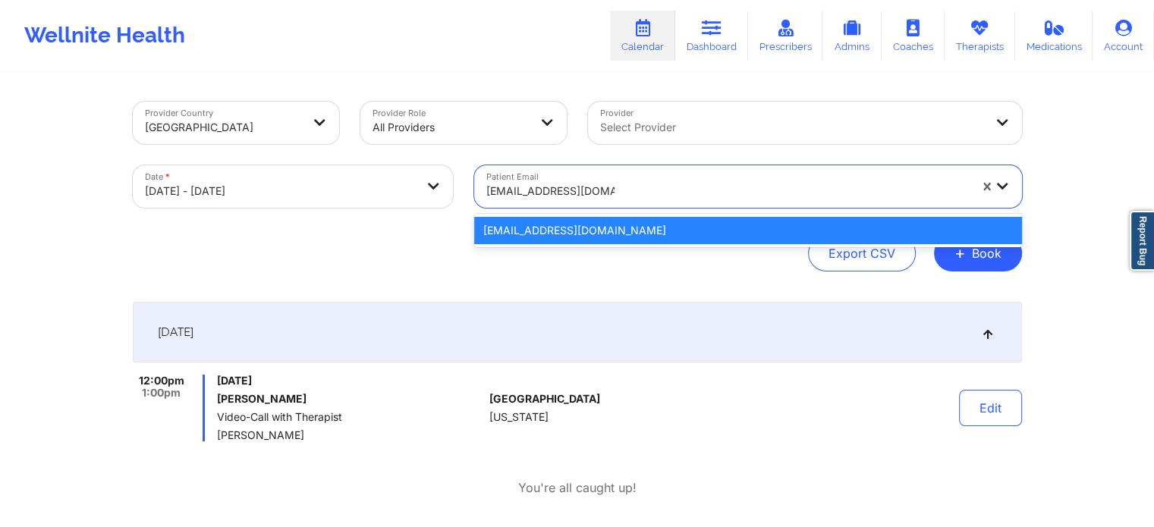
type input "shaylajaymie@gmail.com"
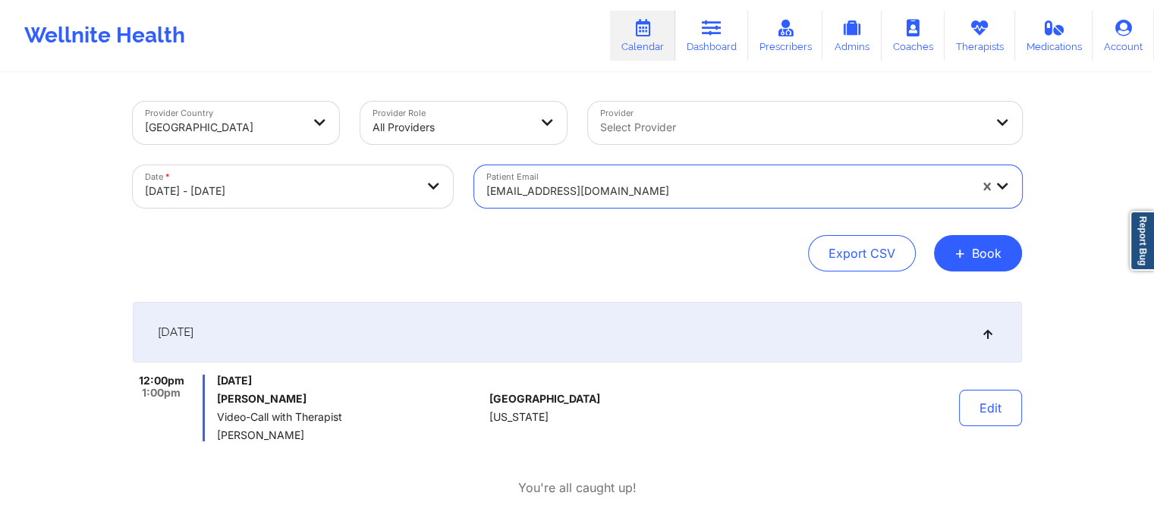
click at [332, 196] on body "Wellnite Health Calendar Dashboard Prescribers Admins Coaches Therapists Medica…" at bounding box center [577, 263] width 1154 height 527
select select "2025-9"
select select "2025-10"
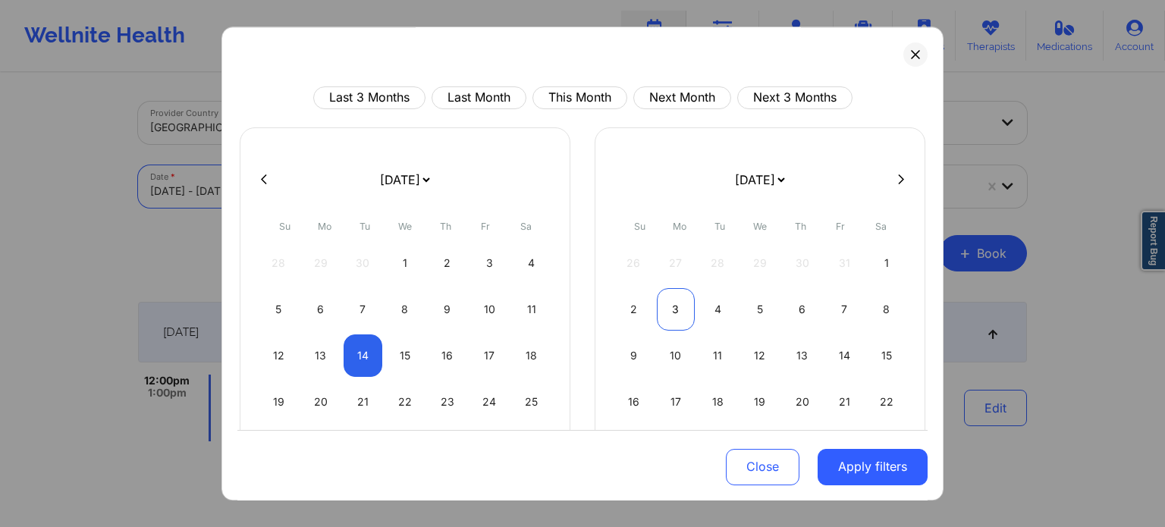
click at [679, 309] on div "3" at bounding box center [676, 309] width 39 height 42
select select "2025-10"
select select "2025-11"
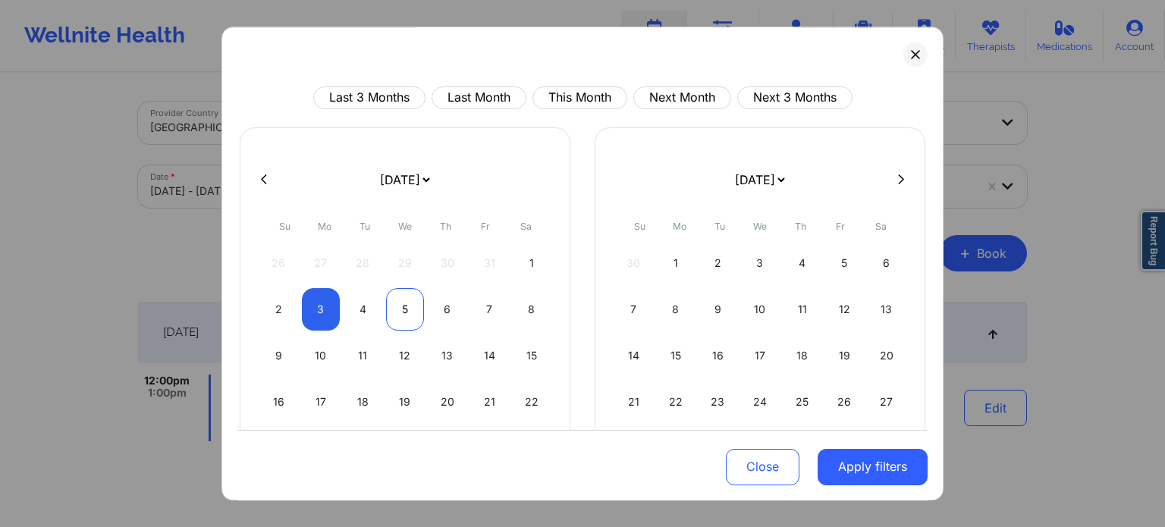
select select "2025-10"
select select "2025-11"
select select "2025-10"
select select "2025-11"
select select "2025-10"
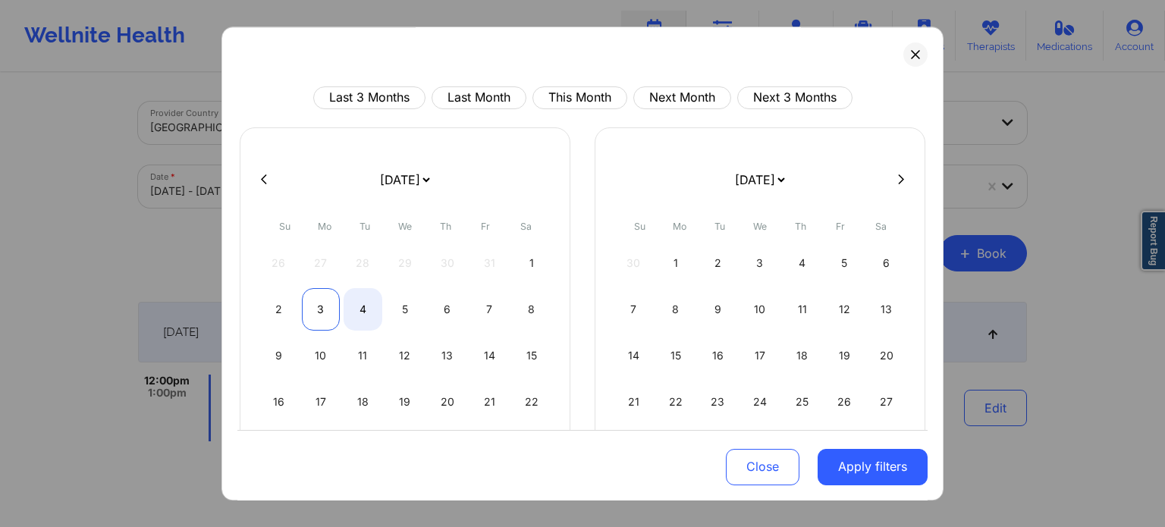
select select "2025-11"
click at [325, 310] on div "3" at bounding box center [321, 309] width 39 height 42
select select "2025-10"
select select "2025-11"
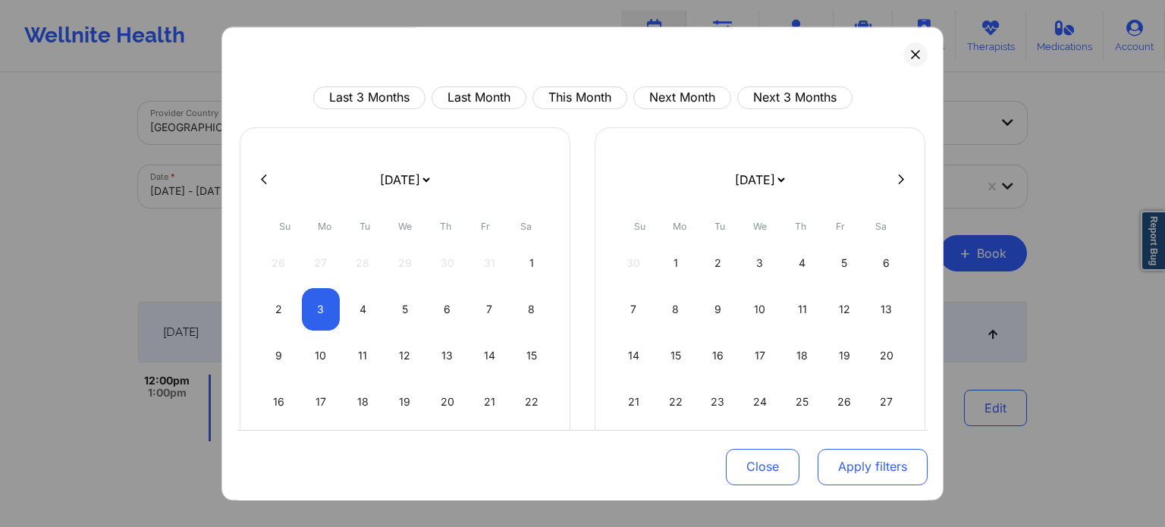
click at [847, 464] on button "Apply filters" at bounding box center [873, 466] width 110 height 36
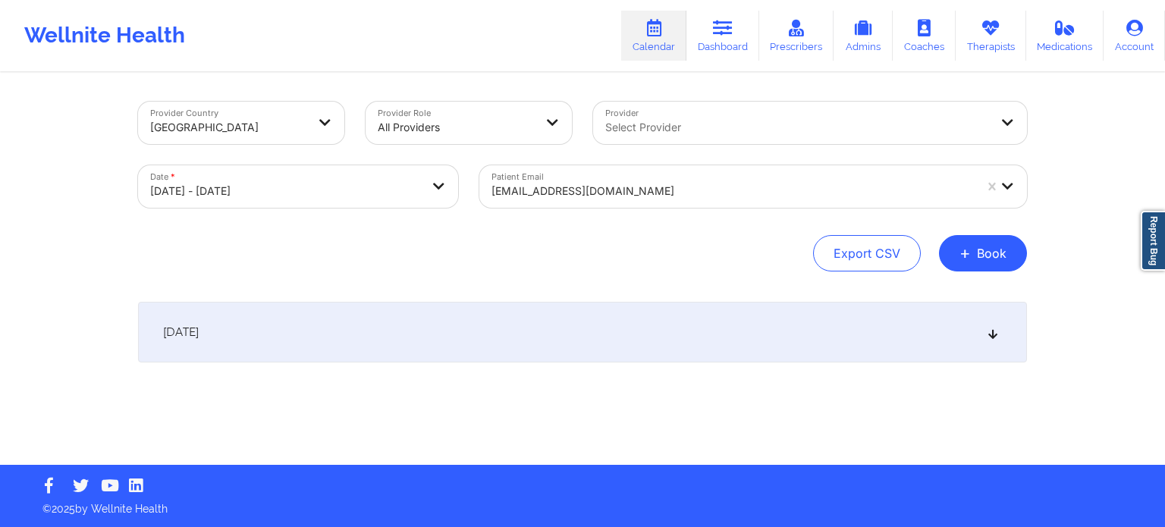
click at [746, 338] on div "November 3, 2025" at bounding box center [582, 332] width 889 height 61
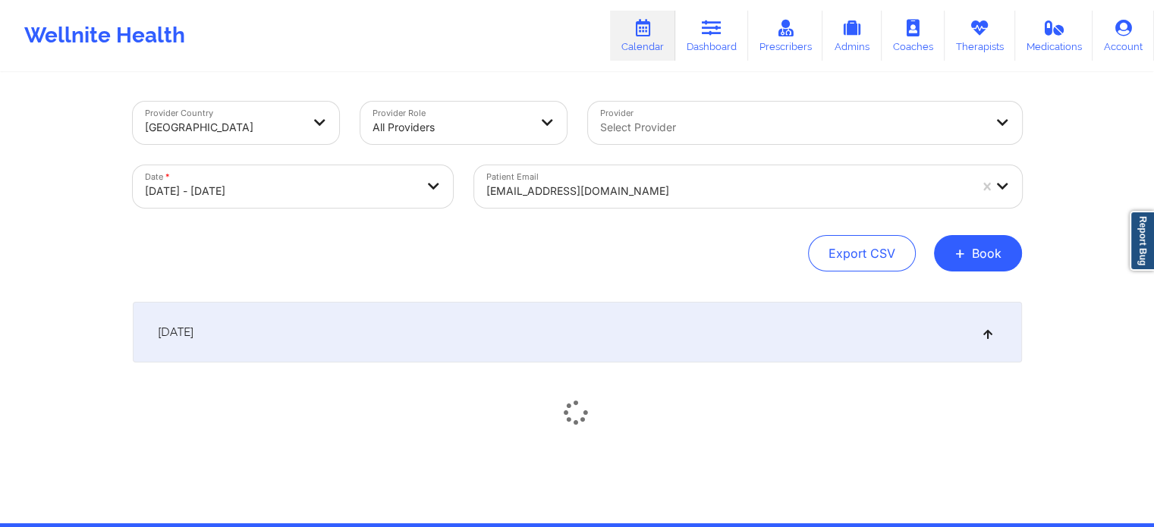
scroll to position [58, 0]
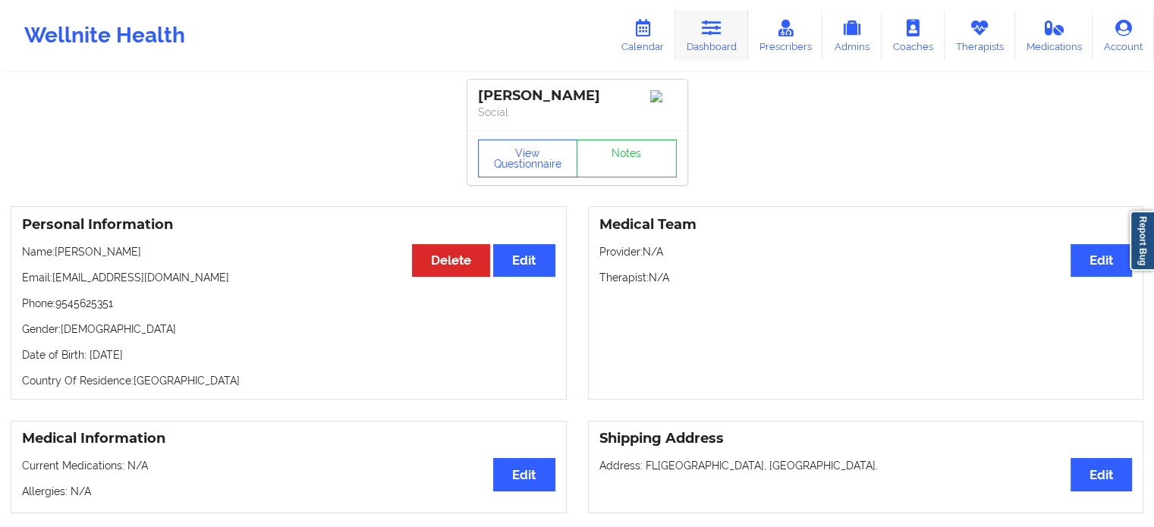
click at [711, 24] on icon at bounding box center [712, 28] width 20 height 17
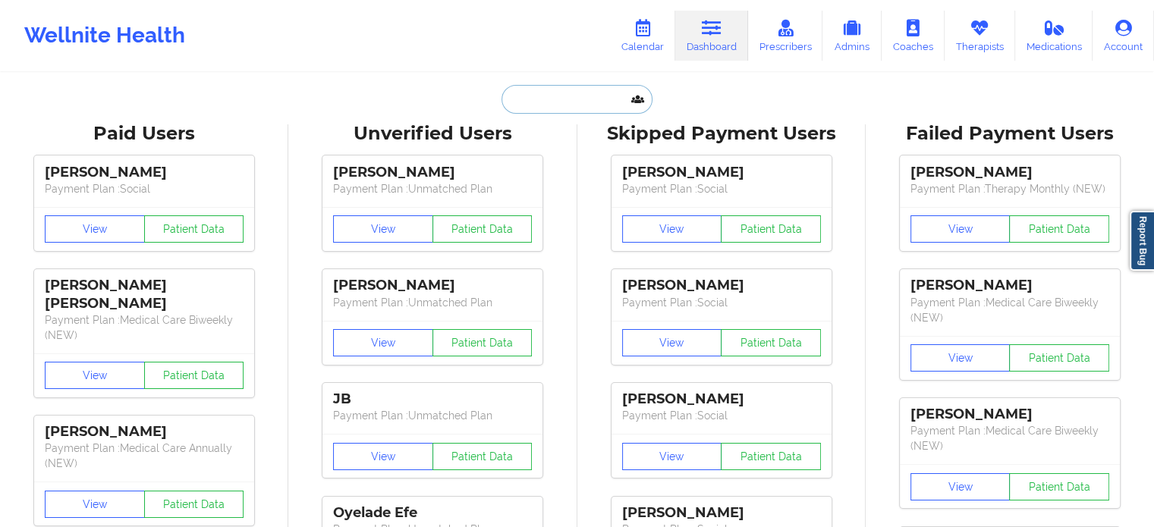
click at [573, 89] on input "text" at bounding box center [576, 99] width 150 height 29
paste input "[EMAIL_ADDRESS][DOMAIN_NAME]"
type input "[EMAIL_ADDRESS][DOMAIN_NAME]"
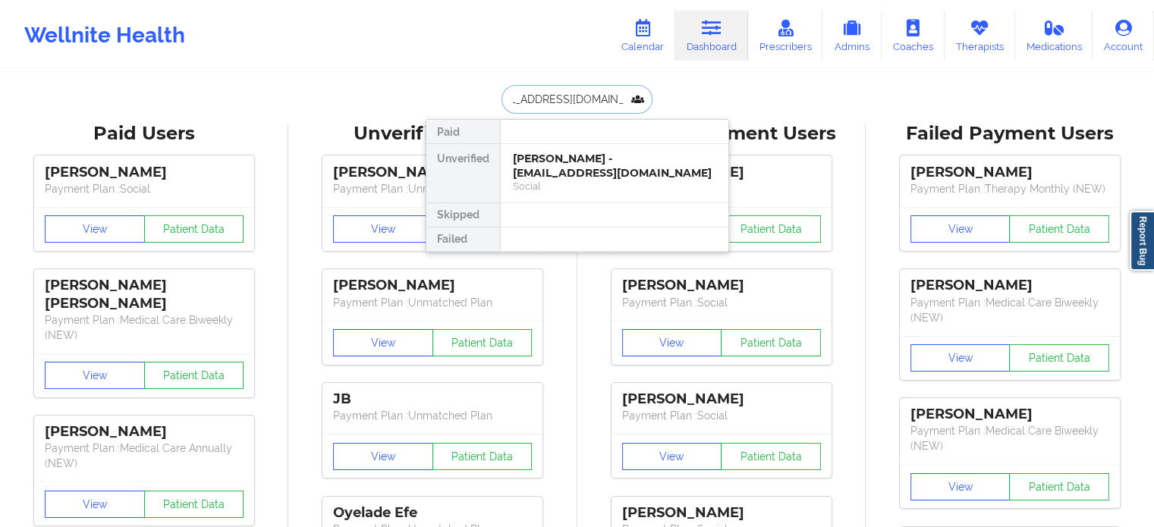
click at [559, 162] on div "[PERSON_NAME] - [EMAIL_ADDRESS][DOMAIN_NAME]" at bounding box center [614, 166] width 203 height 28
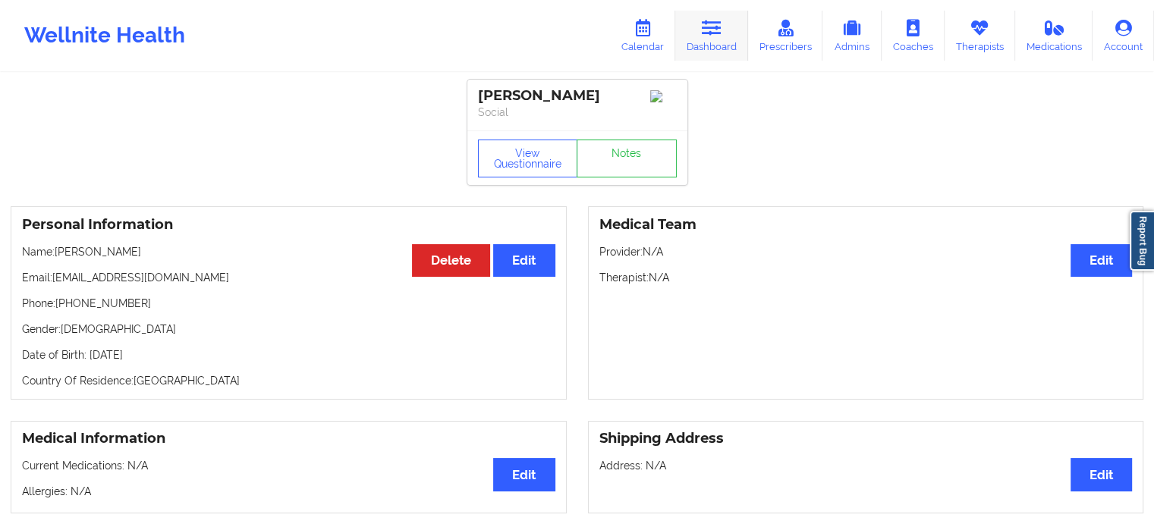
drag, startPoint x: 743, startPoint y: 14, endPoint x: 734, endPoint y: 20, distance: 10.9
click at [743, 14] on link "Dashboard" at bounding box center [711, 36] width 73 height 50
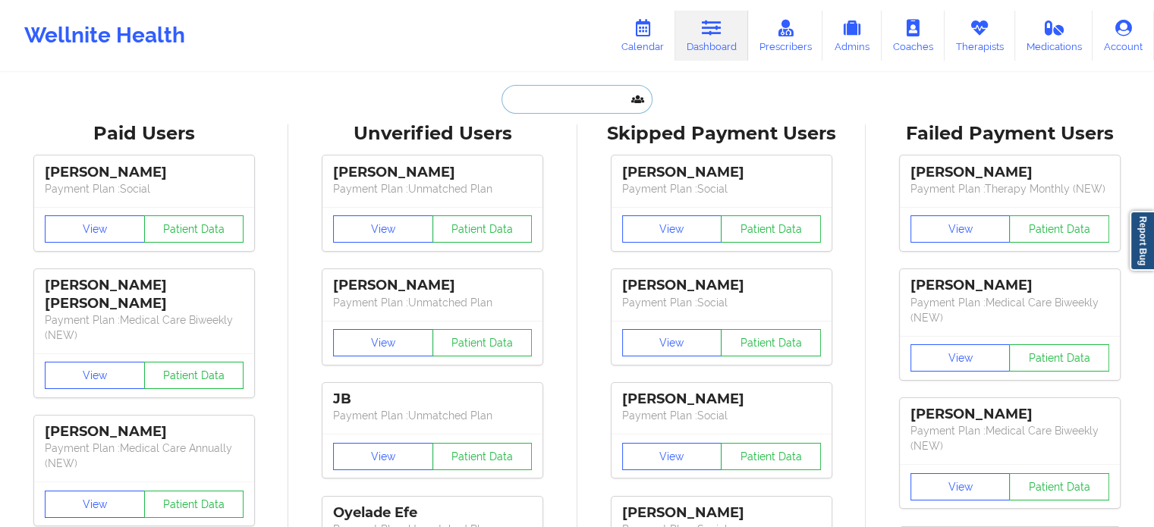
click at [613, 87] on input "text" at bounding box center [576, 99] width 150 height 29
paste input "[EMAIL_ADDRESS][DOMAIN_NAME]"
type input "[EMAIL_ADDRESS][DOMAIN_NAME]"
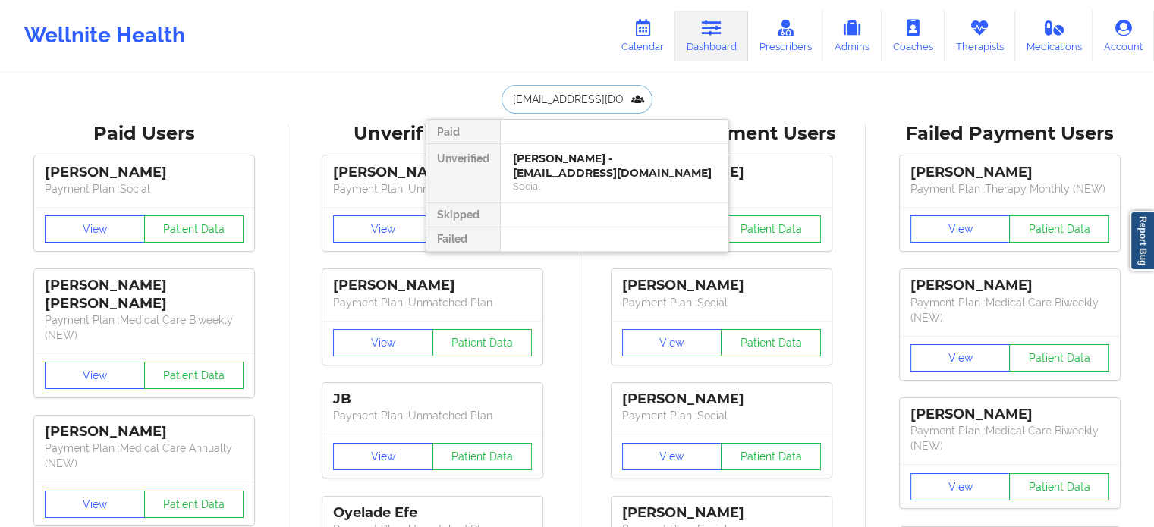
scroll to position [0, 11]
click at [605, 169] on div "[PERSON_NAME] - [EMAIL_ADDRESS][DOMAIN_NAME]" at bounding box center [614, 166] width 203 height 28
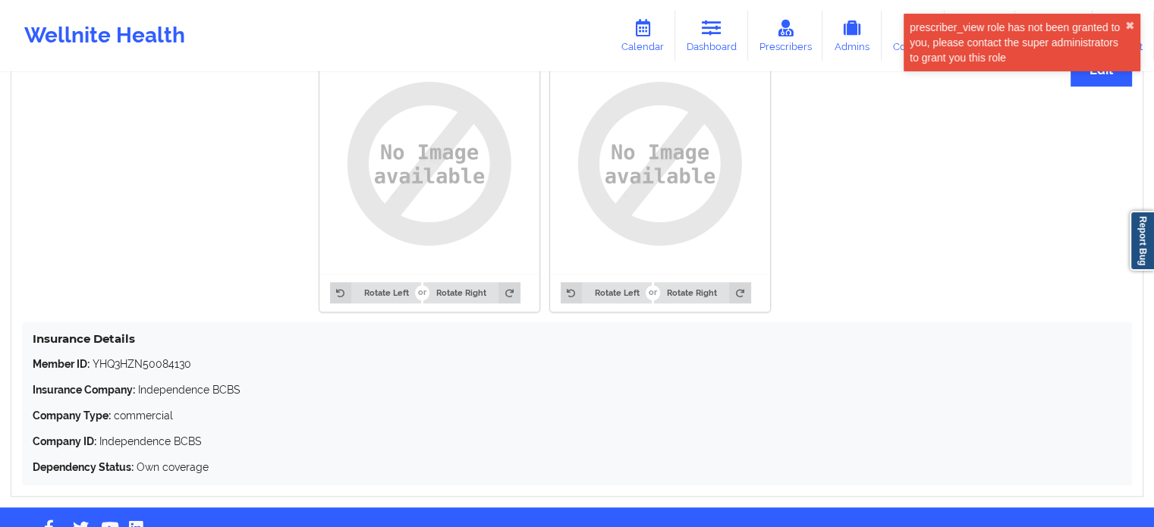
scroll to position [1232, 0]
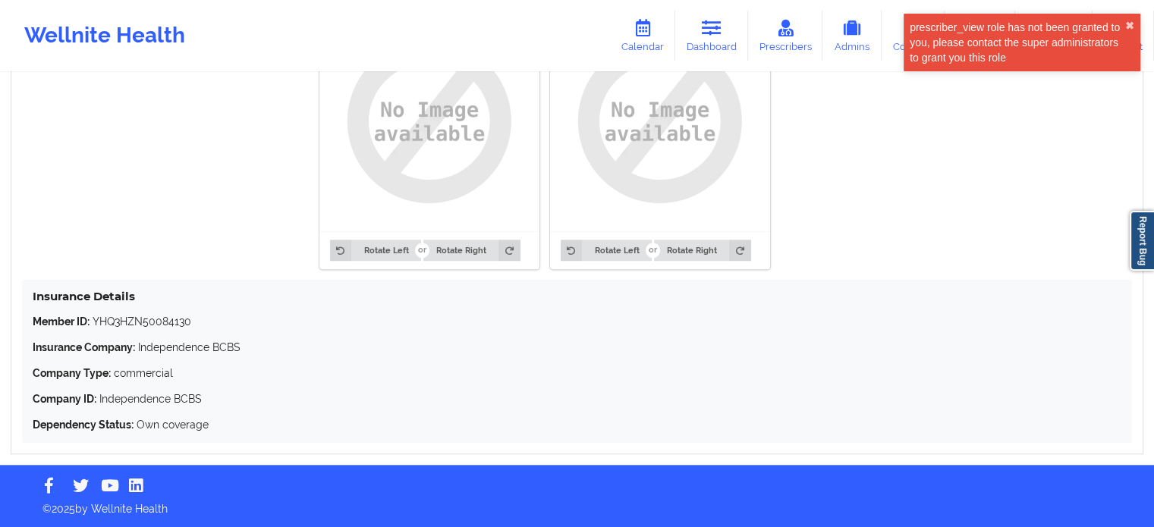
click at [162, 322] on p "Member ID: YHQ3HZN50084130" at bounding box center [577, 321] width 1089 height 15
copy p "YHQ3HZN50084130"
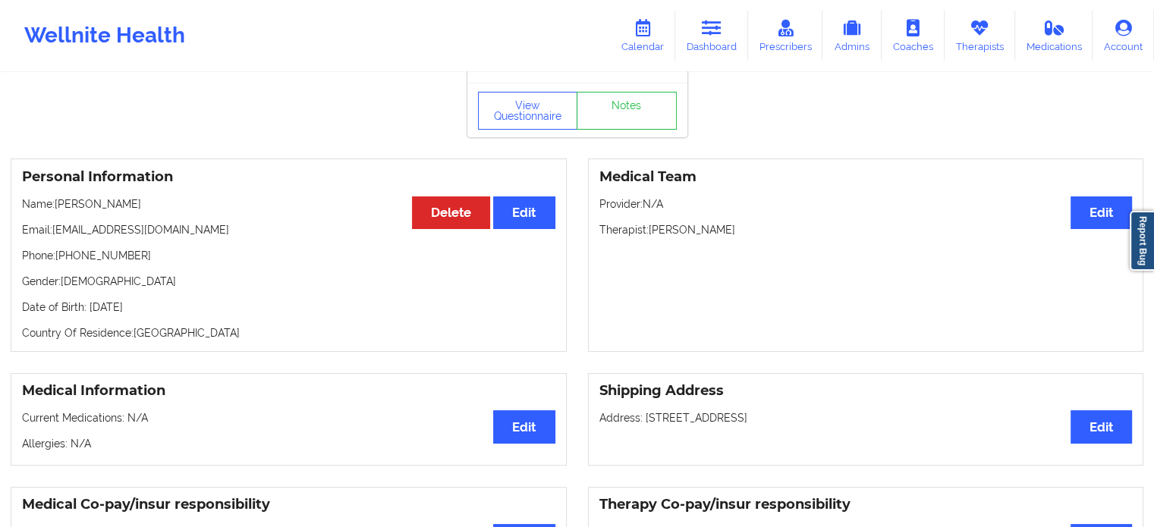
scroll to position [18, 0]
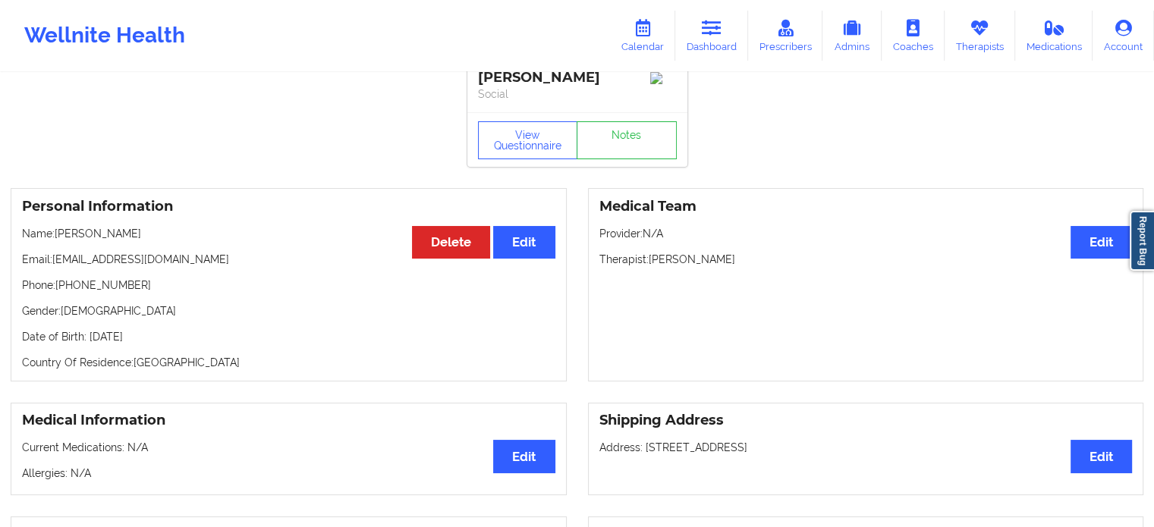
click at [158, 339] on p "Date of Birth: [DEMOGRAPHIC_DATA]" at bounding box center [288, 336] width 533 height 15
copy p "1987"
drag, startPoint x: 90, startPoint y: 245, endPoint x: 57, endPoint y: 236, distance: 33.9
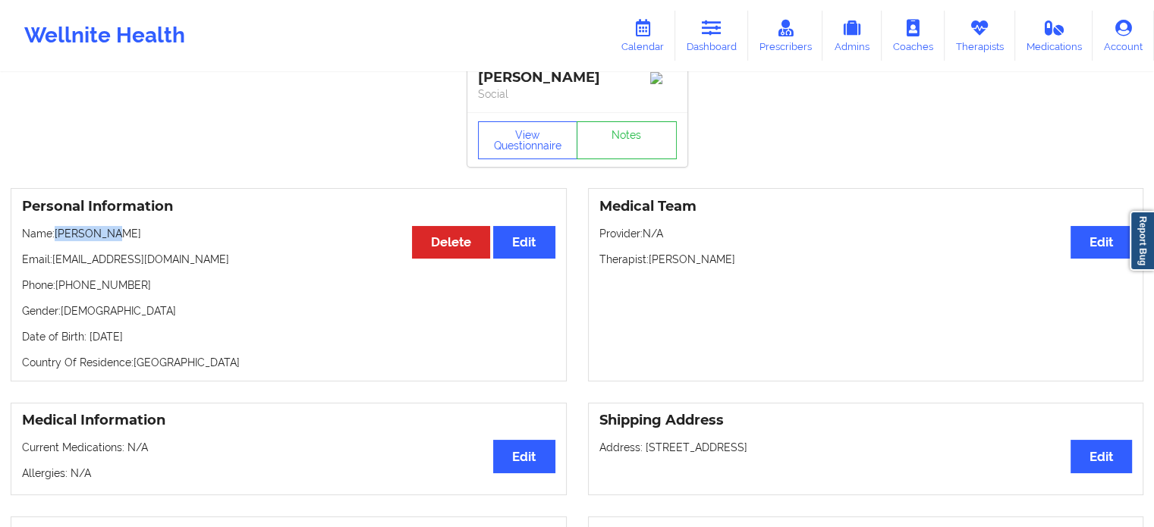
click at [57, 236] on p "Name: [PERSON_NAME]" at bounding box center [288, 233] width 533 height 15
copy p "[PERSON_NAME]"
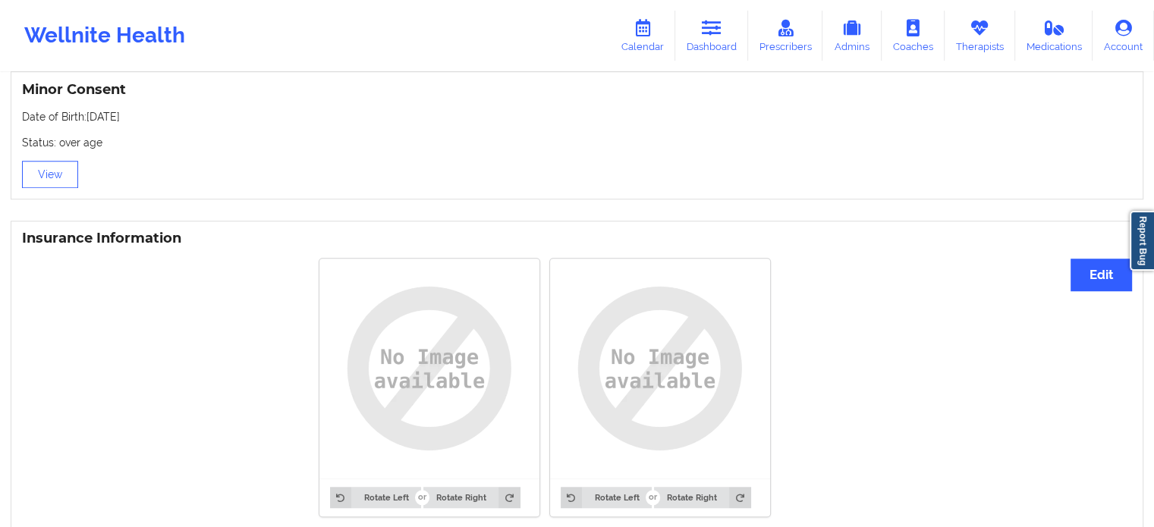
scroll to position [1232, 0]
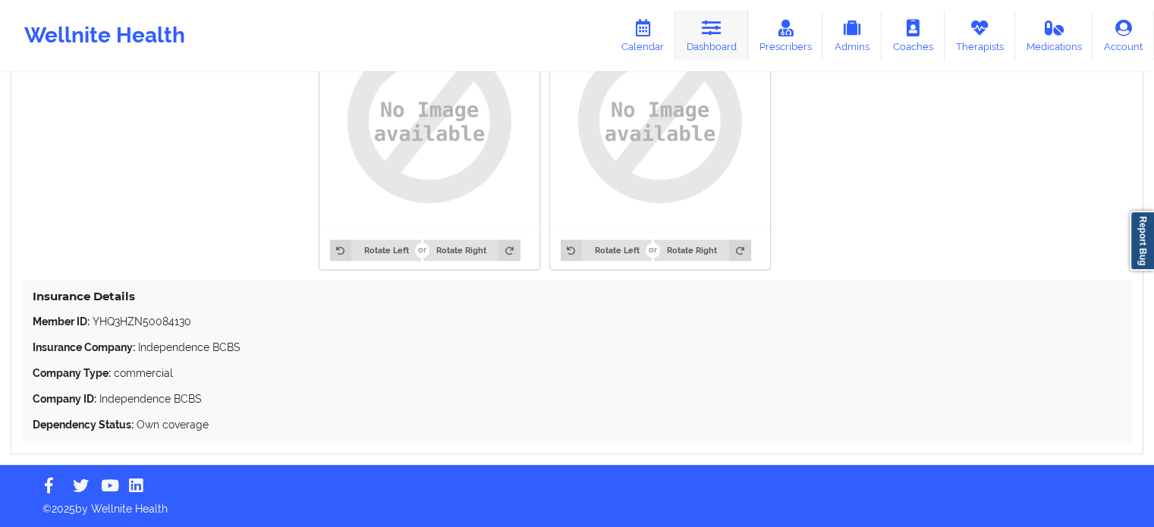
drag, startPoint x: 729, startPoint y: 30, endPoint x: 711, endPoint y: 57, distance: 32.8
click at [729, 30] on link "Dashboard" at bounding box center [711, 36] width 73 height 50
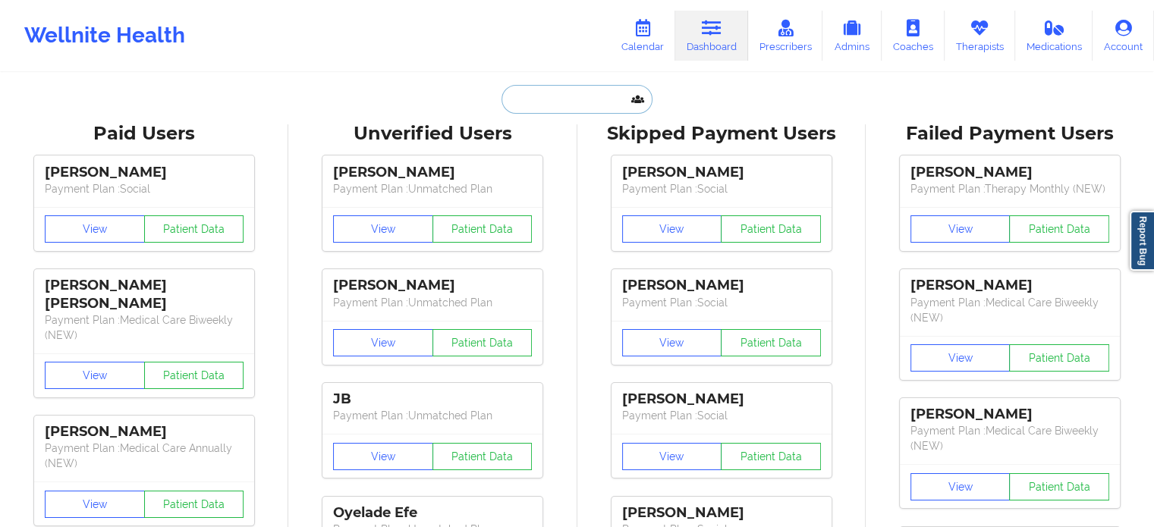
click at [608, 96] on input "text" at bounding box center [576, 99] width 150 height 29
paste input "[EMAIL_ADDRESS][DOMAIN_NAME]"
type input "[EMAIL_ADDRESS][DOMAIN_NAME]"
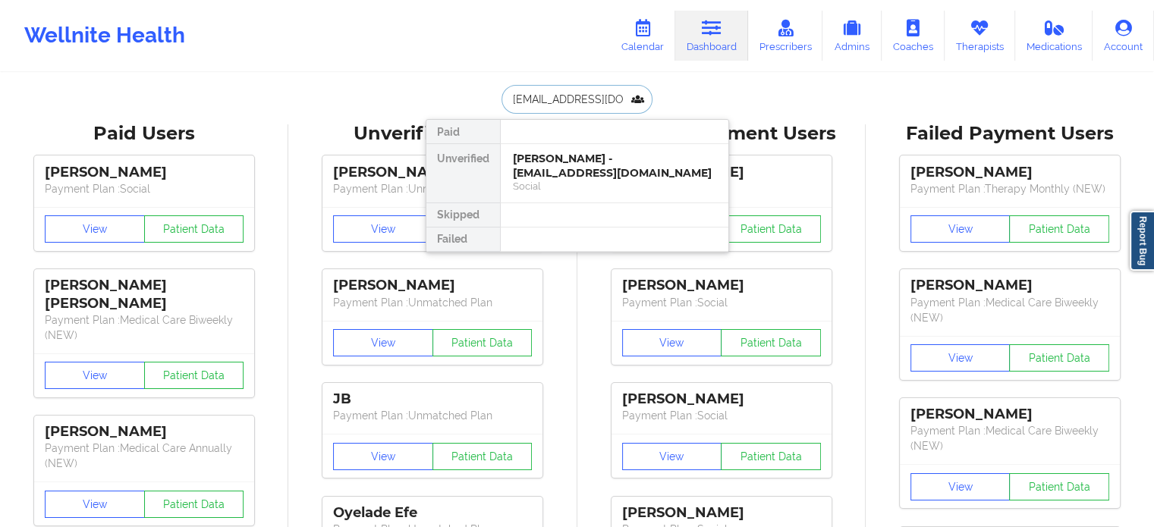
scroll to position [0, 11]
click at [577, 162] on div "[PERSON_NAME] - [EMAIL_ADDRESS][DOMAIN_NAME]" at bounding box center [614, 166] width 203 height 28
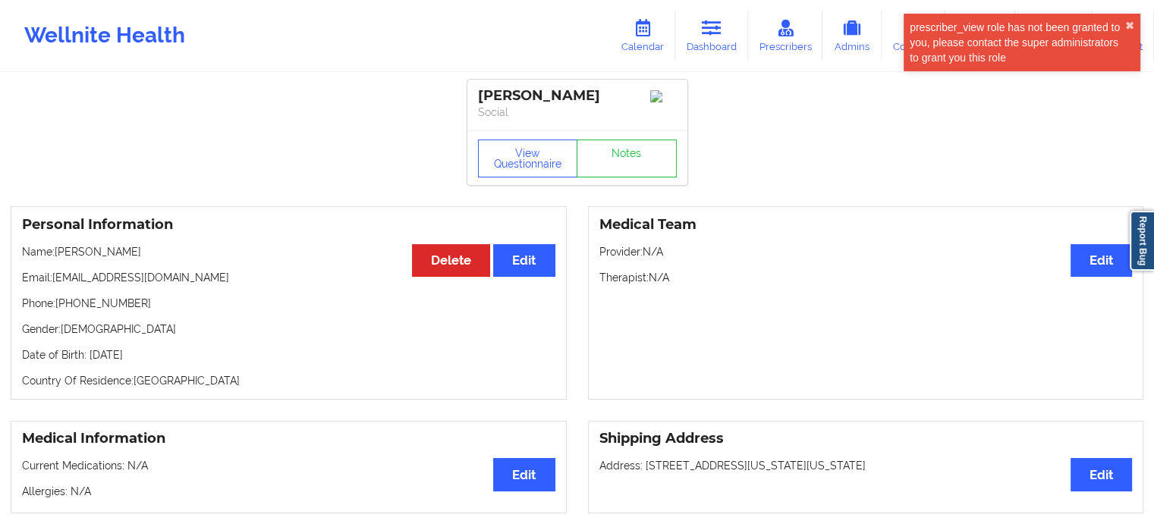
drag, startPoint x: 159, startPoint y: 250, endPoint x: 58, endPoint y: 258, distance: 101.9
click at [58, 258] on p "Name: [PERSON_NAME]" at bounding box center [288, 251] width 533 height 15
copy p "[PERSON_NAME]"
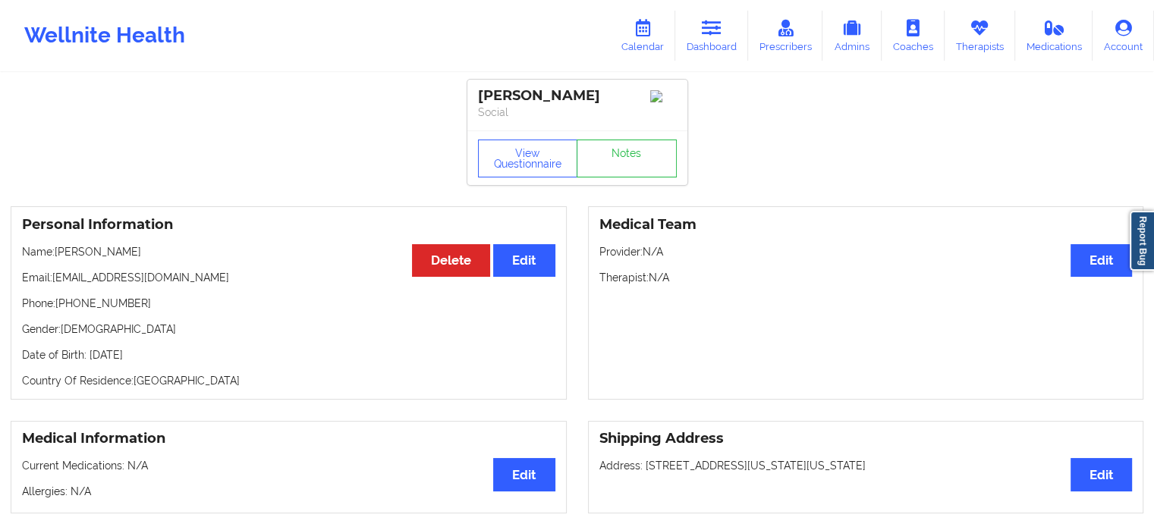
copy p "[PERSON_NAME]"
click at [719, 35] on icon at bounding box center [712, 28] width 20 height 17
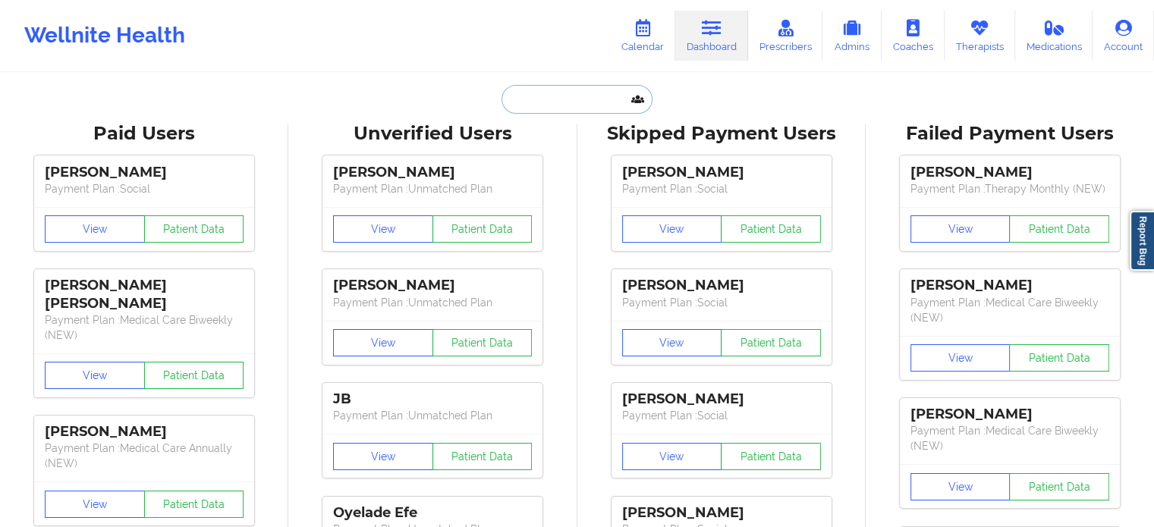
click at [594, 101] on input "text" at bounding box center [576, 99] width 150 height 29
paste input "[EMAIL_ADDRESS][DOMAIN_NAME]"
type input "[EMAIL_ADDRESS][DOMAIN_NAME]"
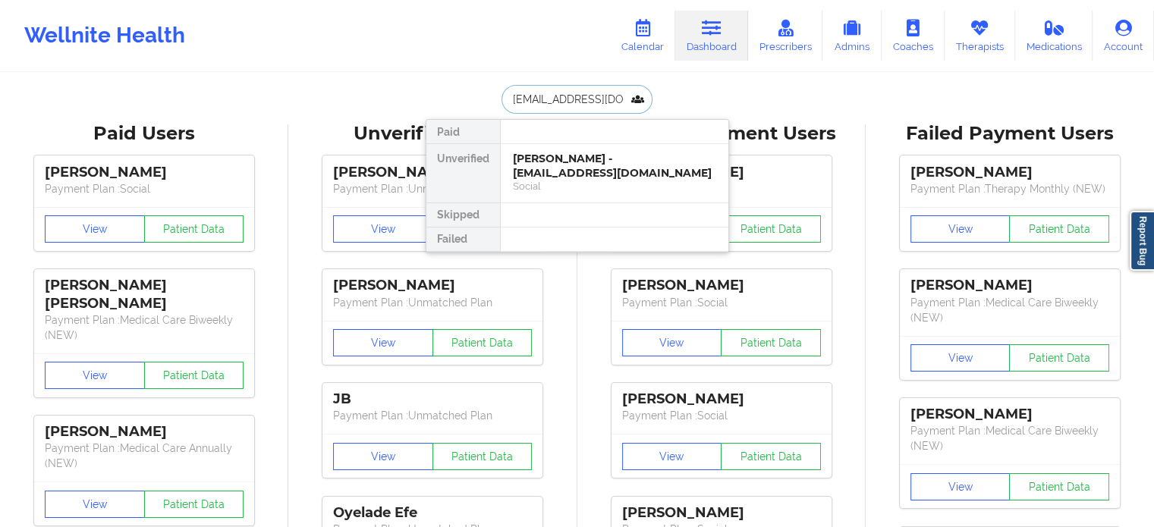
scroll to position [0, 4]
click at [558, 161] on div "Chanel [PERSON_NAME] - [EMAIL_ADDRESS][DOMAIN_NAME]" at bounding box center [614, 166] width 203 height 28
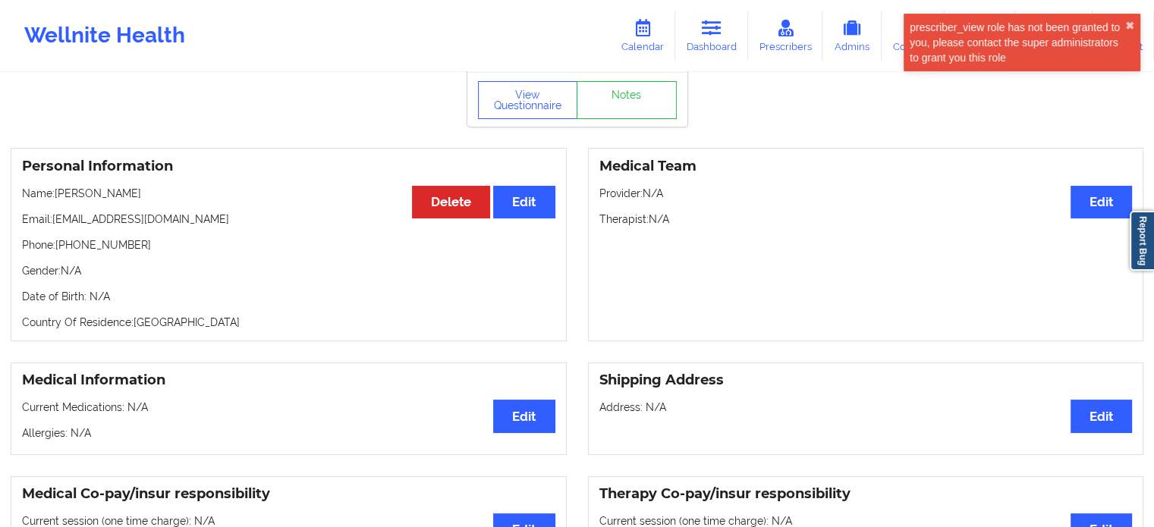
scroll to position [152, 0]
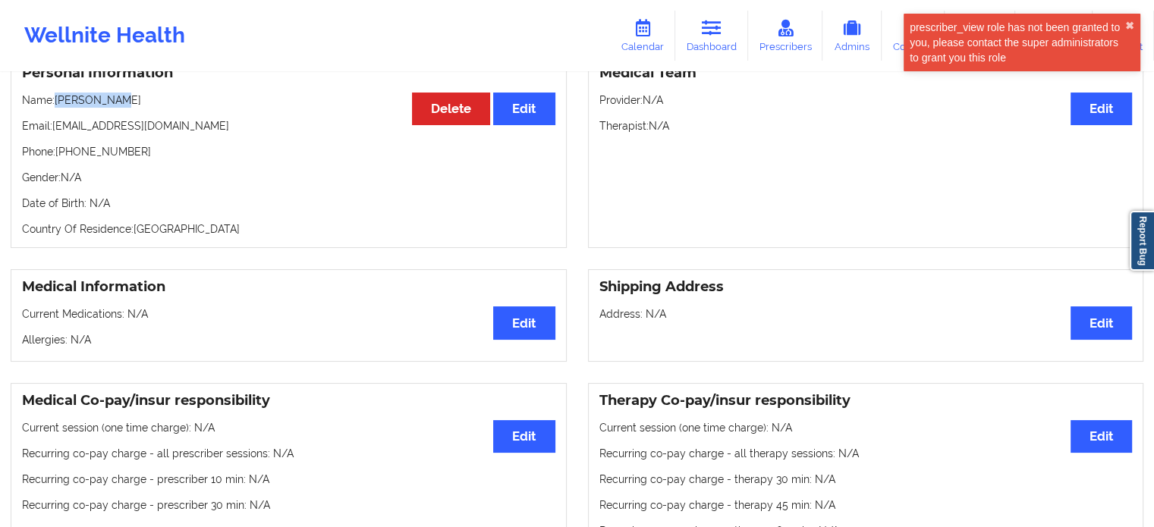
drag, startPoint x: 133, startPoint y: 99, endPoint x: 58, endPoint y: 105, distance: 75.3
click at [58, 105] on p "Name: [PERSON_NAME]" at bounding box center [288, 100] width 533 height 15
copy p "[PERSON_NAME]"
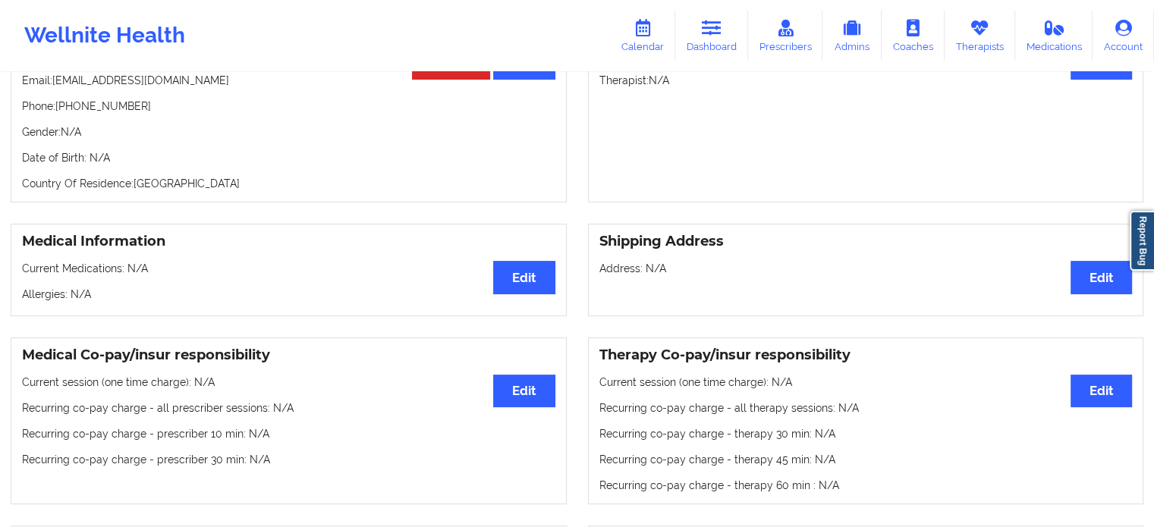
scroll to position [0, 0]
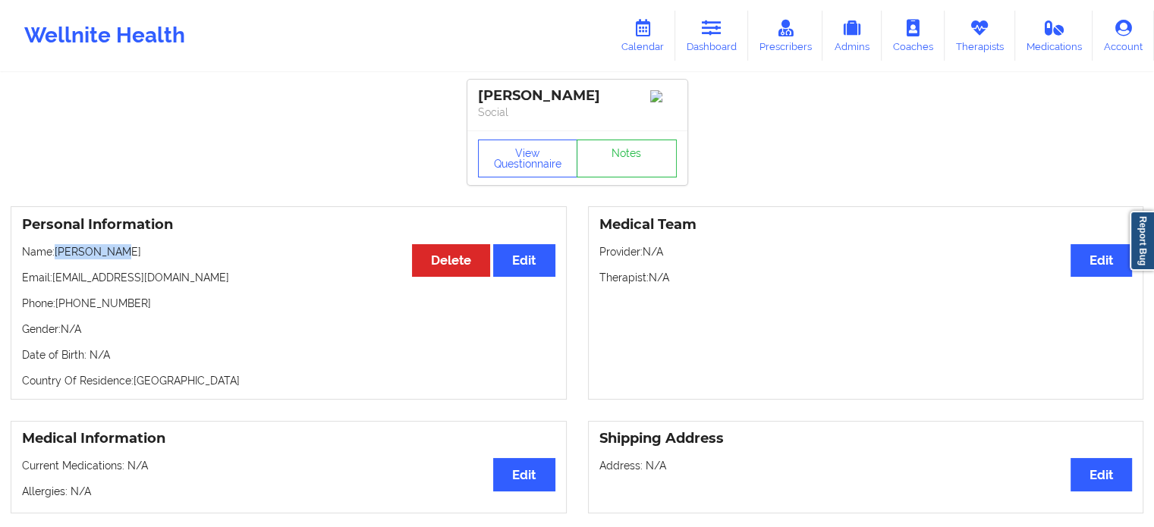
copy p "[PERSON_NAME]"
drag, startPoint x: 184, startPoint y: 278, endPoint x: 54, endPoint y: 281, distance: 130.5
click at [54, 281] on p "Email: [EMAIL_ADDRESS][DOMAIN_NAME]" at bounding box center [288, 277] width 533 height 15
copy p "[EMAIL_ADDRESS][DOMAIN_NAME]"
drag, startPoint x: 721, startPoint y: 27, endPoint x: 707, endPoint y: 58, distance: 33.6
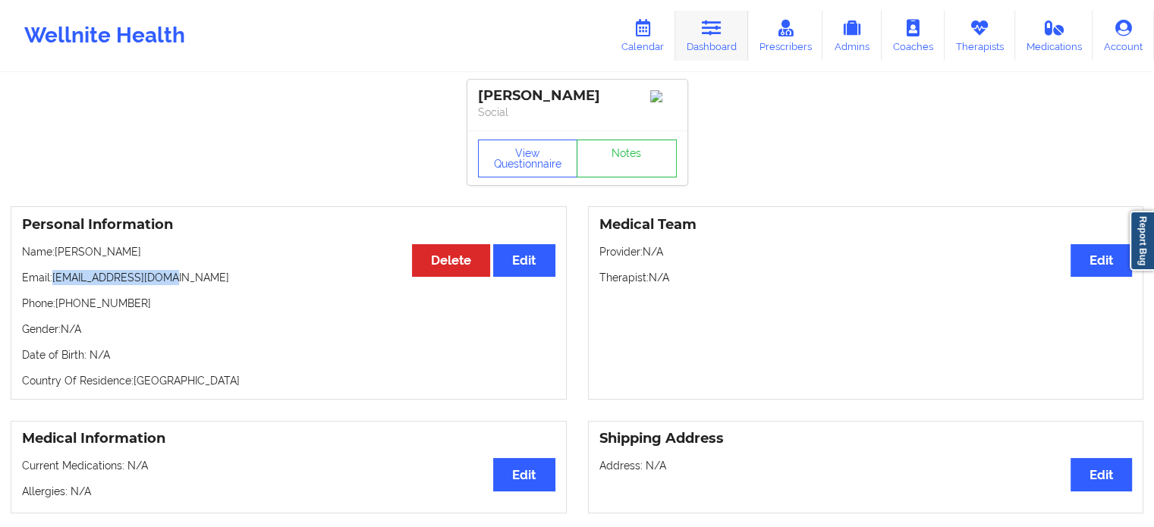
click at [721, 27] on icon at bounding box center [712, 28] width 20 height 17
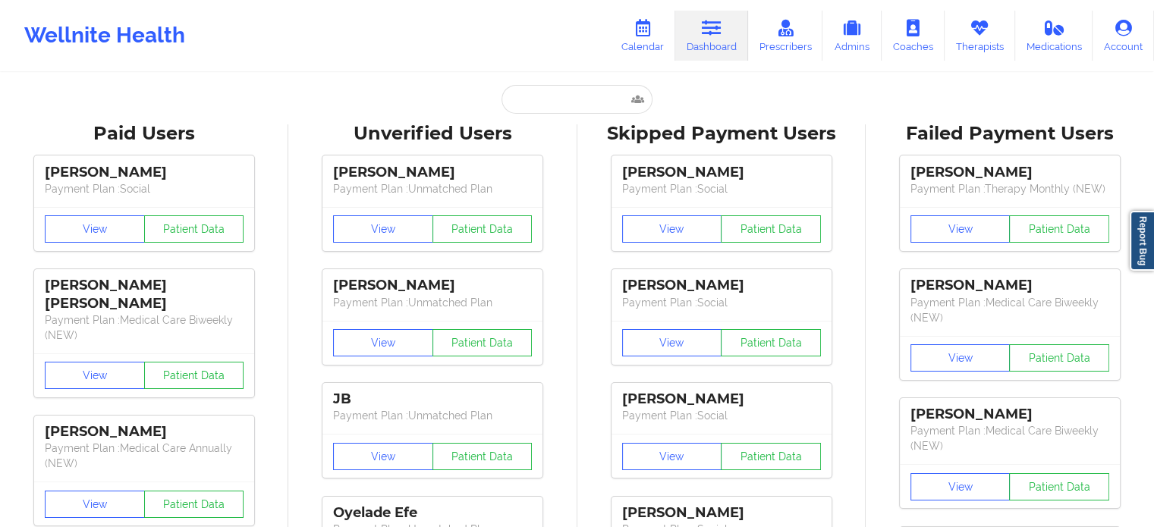
click at [582, 96] on input "text" at bounding box center [576, 99] width 150 height 29
paste input "[EMAIL_ADDRESS][DOMAIN_NAME]"
type input "[EMAIL_ADDRESS][DOMAIN_NAME]"
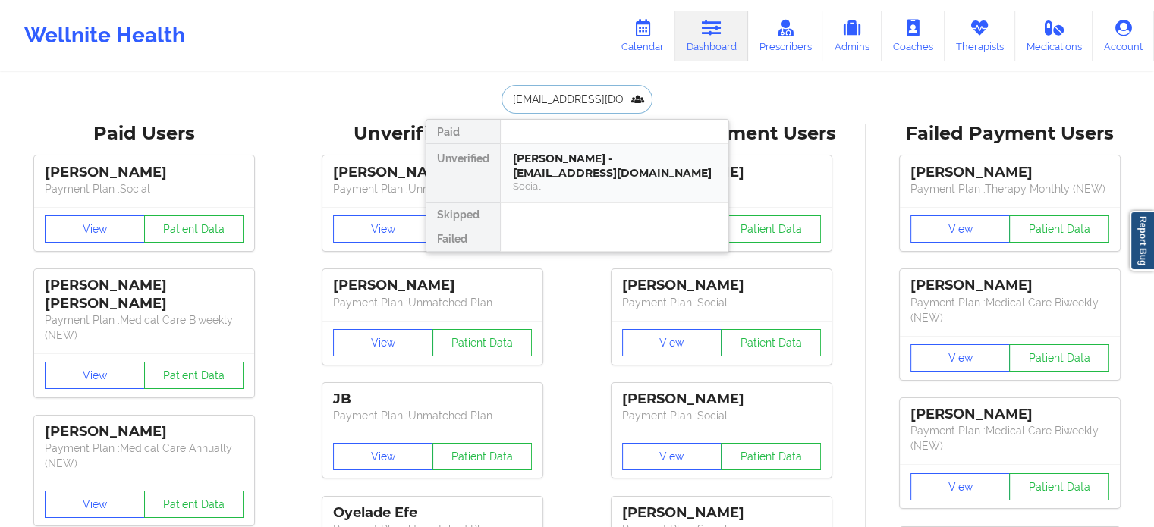
click at [570, 161] on div "[PERSON_NAME] - [EMAIL_ADDRESS][DOMAIN_NAME]" at bounding box center [614, 166] width 203 height 28
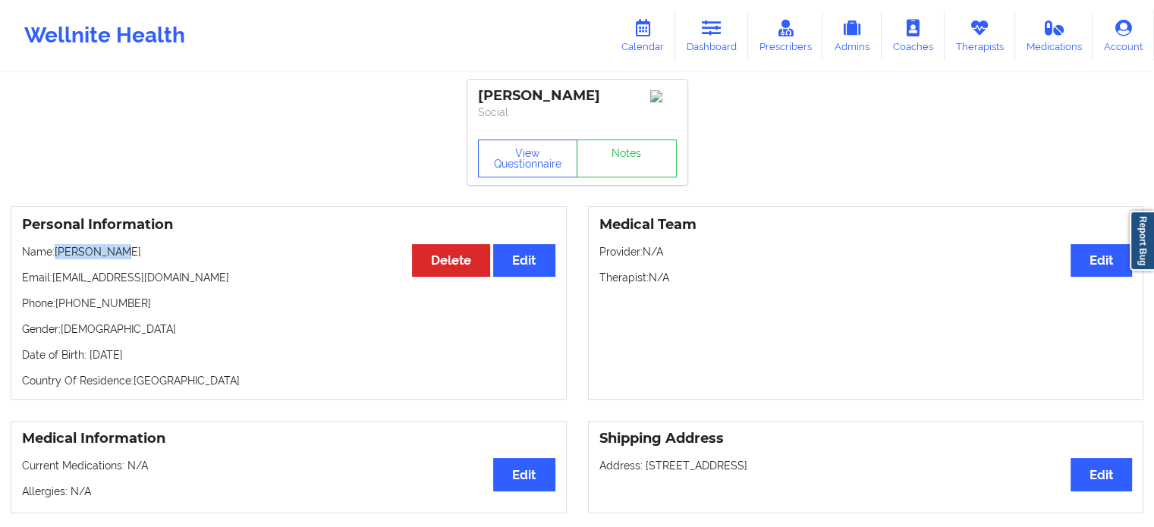
drag, startPoint x: 105, startPoint y: 239, endPoint x: 58, endPoint y: 256, distance: 50.9
click at [58, 256] on div "Personal Information Edit Delete Name: [PERSON_NAME] Email: [EMAIL_ADDRESS][DOM…" at bounding box center [289, 302] width 556 height 193
copy p "[PERSON_NAME]"
click at [125, 311] on p "Phone: [PHONE_NUMBER]" at bounding box center [288, 303] width 533 height 15
drag, startPoint x: 97, startPoint y: 281, endPoint x: 55, endPoint y: 281, distance: 42.5
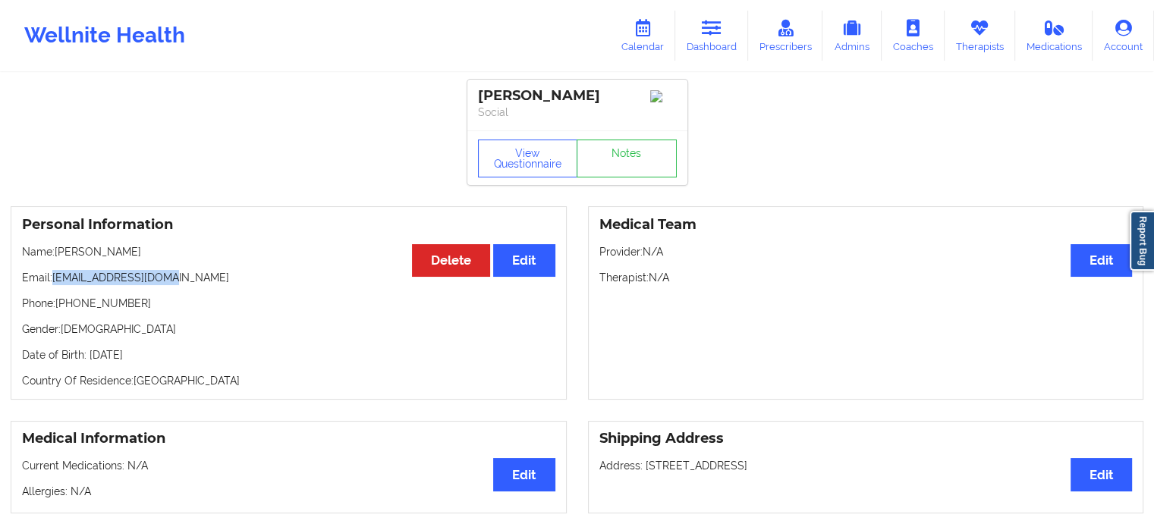
click at [55, 281] on p "Email: [EMAIL_ADDRESS][DOMAIN_NAME]" at bounding box center [288, 277] width 533 height 15
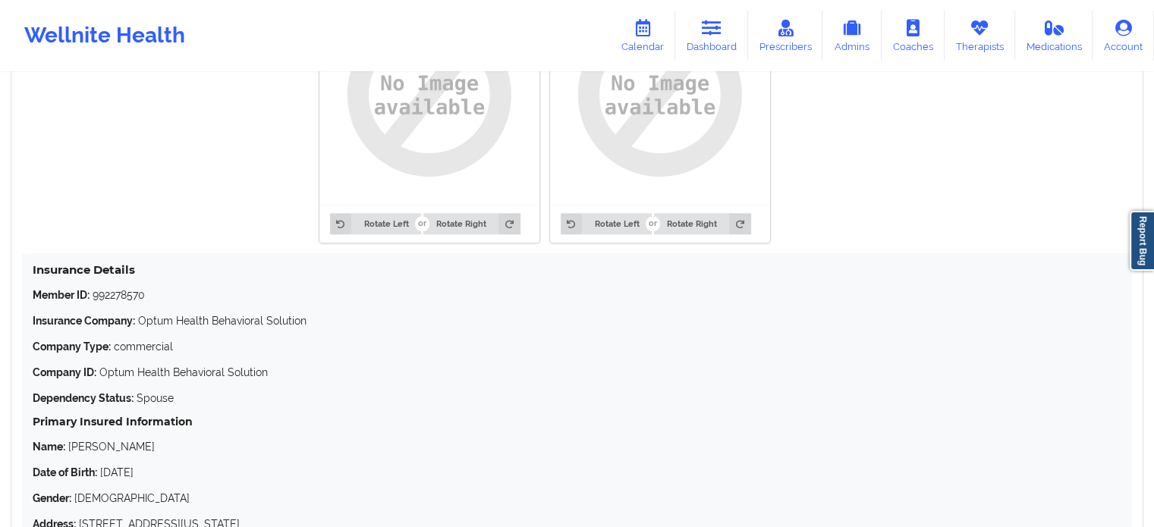
scroll to position [1290, 0]
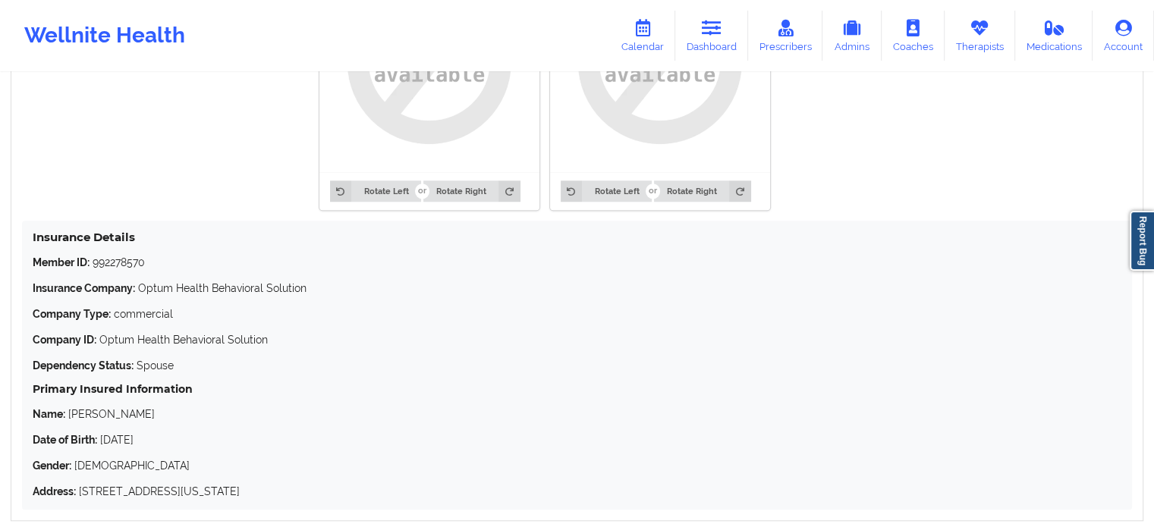
click at [121, 265] on p "Member ID: 992278570" at bounding box center [577, 262] width 1089 height 15
click at [727, 27] on link "Dashboard" at bounding box center [711, 36] width 73 height 50
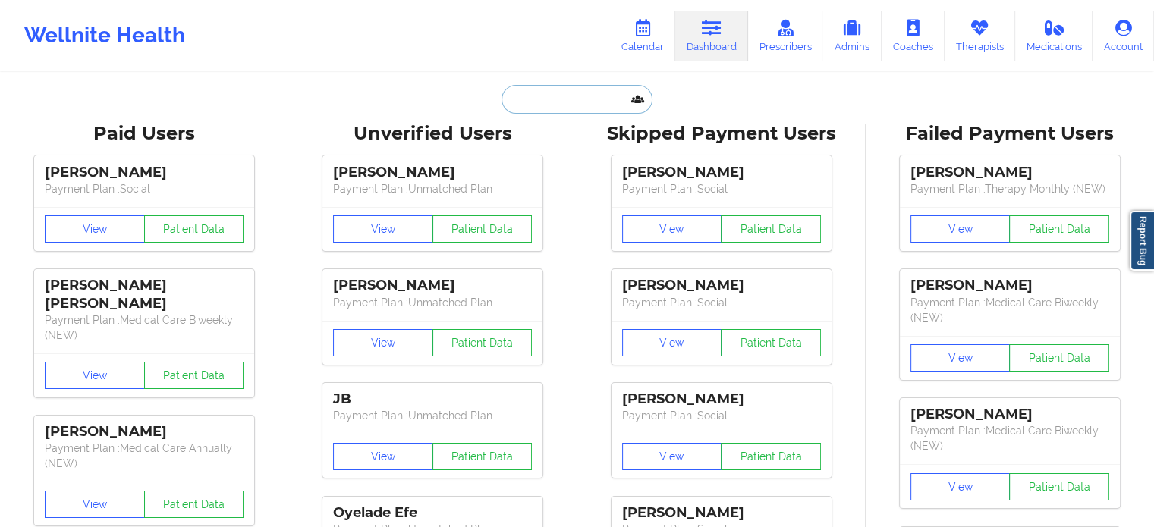
click at [580, 102] on input "text" at bounding box center [576, 99] width 150 height 29
paste input "[PERSON_NAME][EMAIL_ADDRESS][DOMAIN_NAME]"
type input "[PERSON_NAME][EMAIL_ADDRESS][DOMAIN_NAME]"
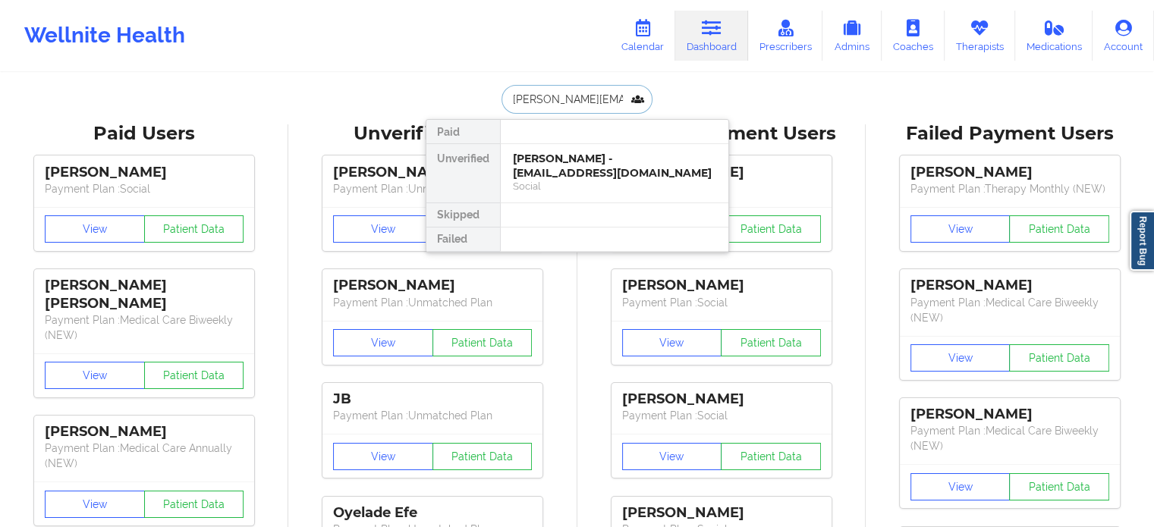
scroll to position [0, 52]
click at [566, 159] on div "[PERSON_NAME] - [PERSON_NAME][EMAIL_ADDRESS][DOMAIN_NAME]" at bounding box center [614, 166] width 203 height 28
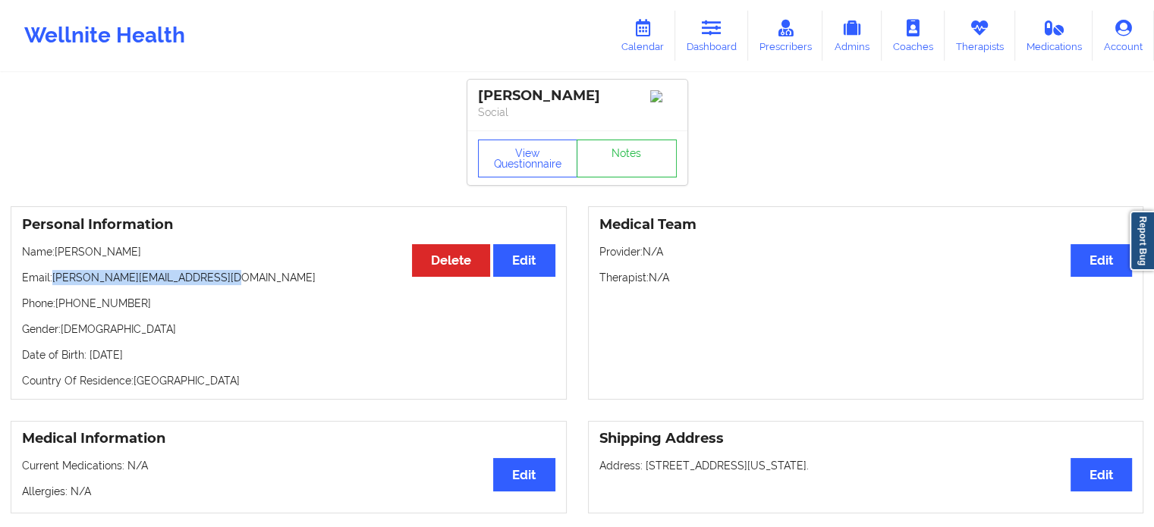
drag, startPoint x: 236, startPoint y: 287, endPoint x: 58, endPoint y: 298, distance: 178.6
click at [58, 285] on p "Email: [PERSON_NAME][EMAIL_ADDRESS][DOMAIN_NAME]" at bounding box center [288, 277] width 533 height 15
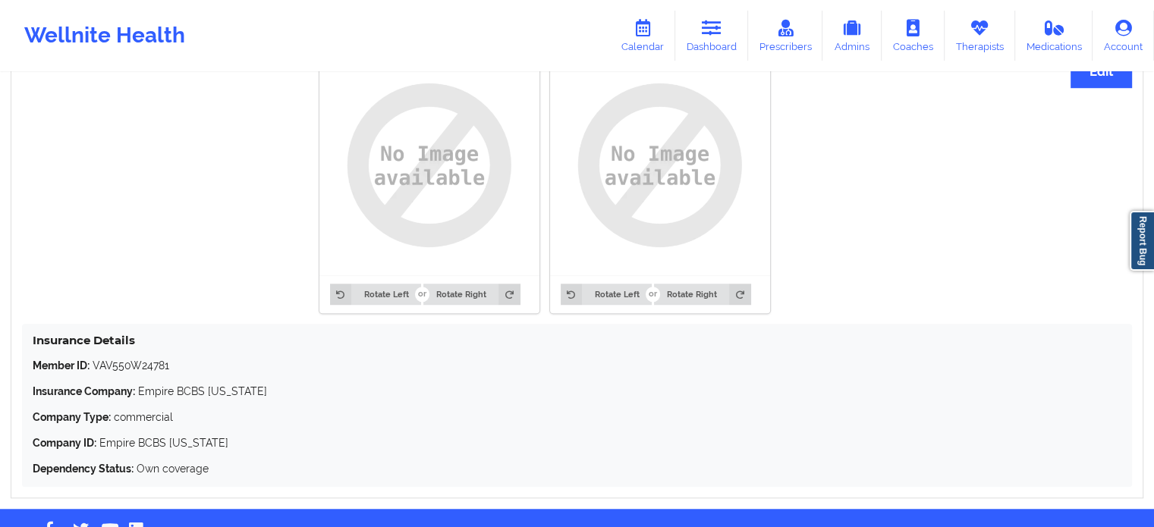
scroll to position [1245, 0]
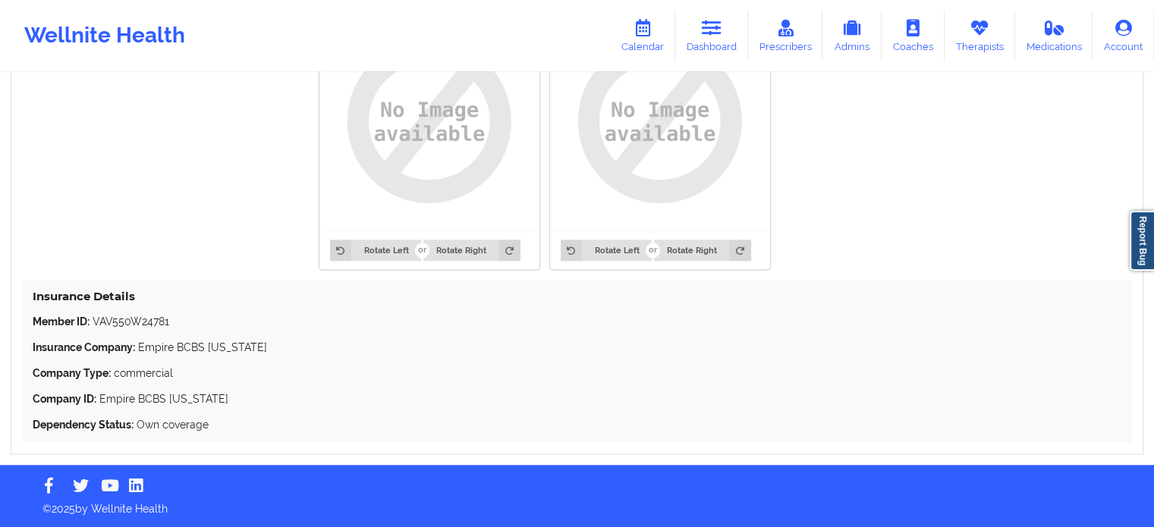
click at [133, 319] on p "Member ID: VAV550W24781" at bounding box center [577, 321] width 1089 height 15
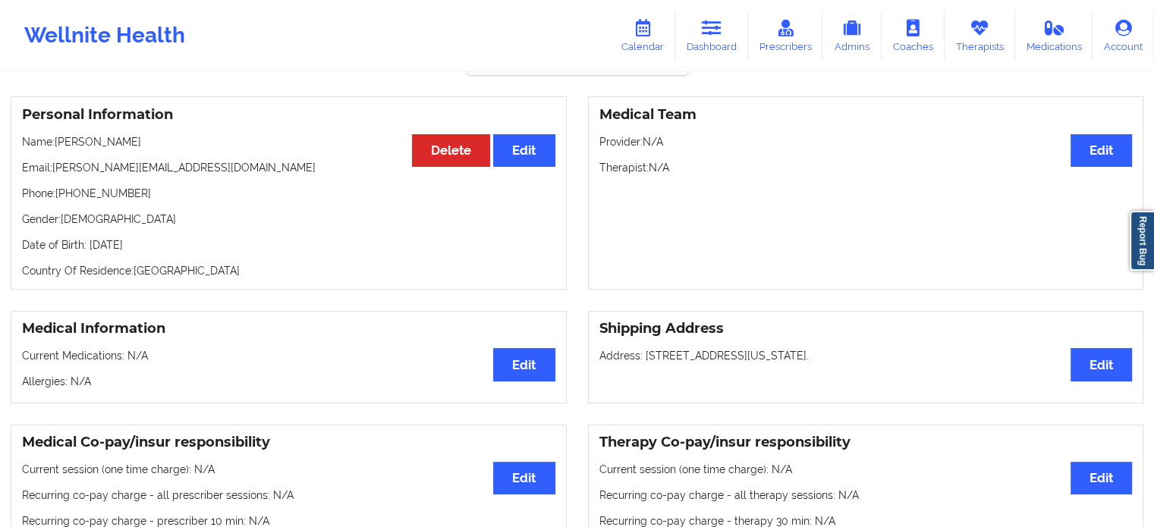
scroll to position [0, 0]
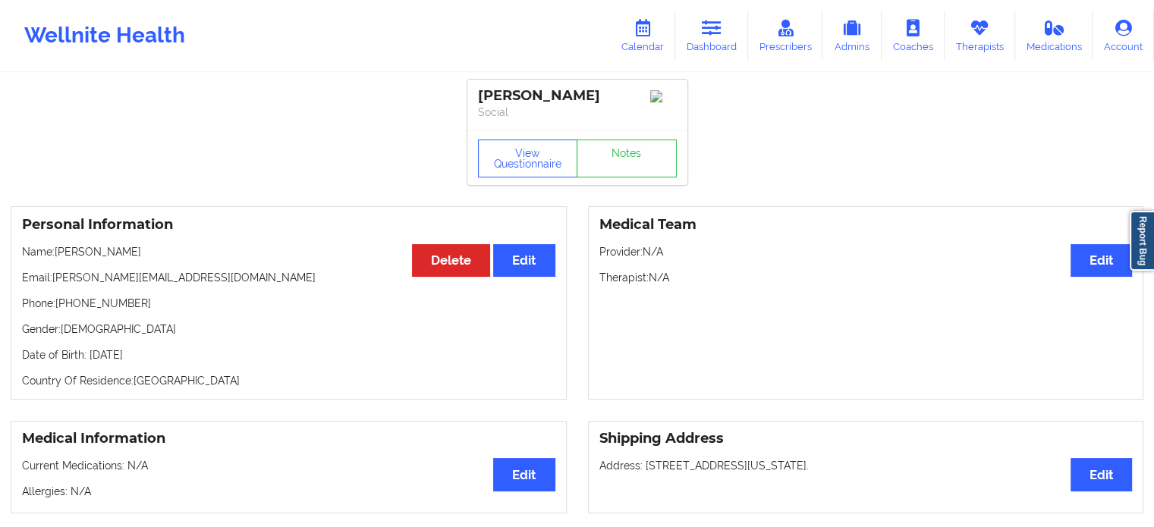
drag, startPoint x: 194, startPoint y: 263, endPoint x: 56, endPoint y: 262, distance: 138.1
click at [56, 259] on p "Name: [PERSON_NAME]" at bounding box center [288, 251] width 533 height 15
click at [184, 363] on p "Date of Birth: [DEMOGRAPHIC_DATA]" at bounding box center [288, 354] width 533 height 15
click at [183, 363] on p "Date of Birth: [DEMOGRAPHIC_DATA]" at bounding box center [288, 354] width 533 height 15
click at [165, 363] on div "Personal Information Edit Delete Name: [PERSON_NAME] Email: [PERSON_NAME][EMAIL…" at bounding box center [289, 302] width 556 height 193
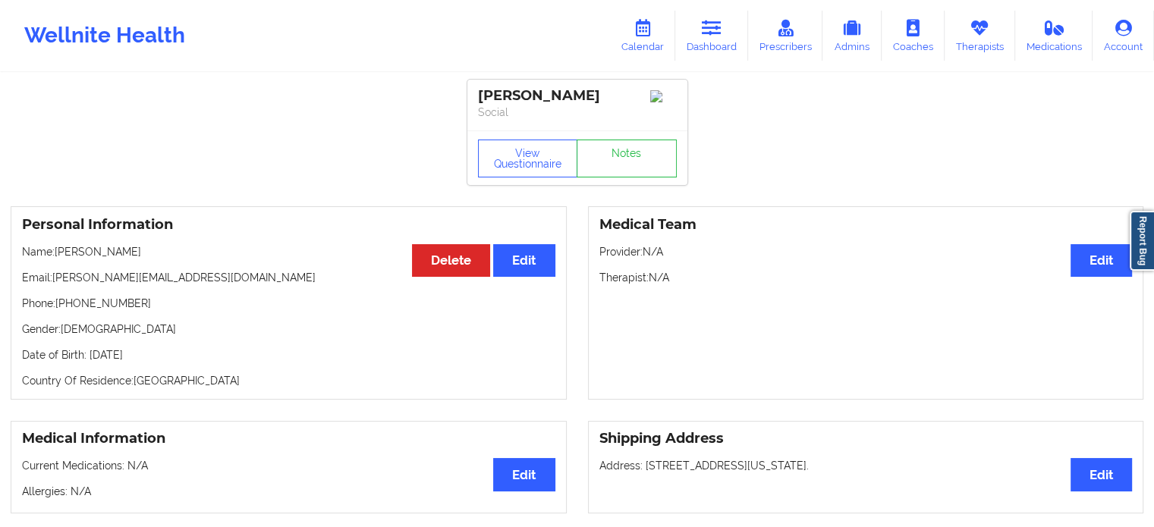
click at [165, 363] on p "Date of Birth: [DEMOGRAPHIC_DATA]" at bounding box center [288, 354] width 533 height 15
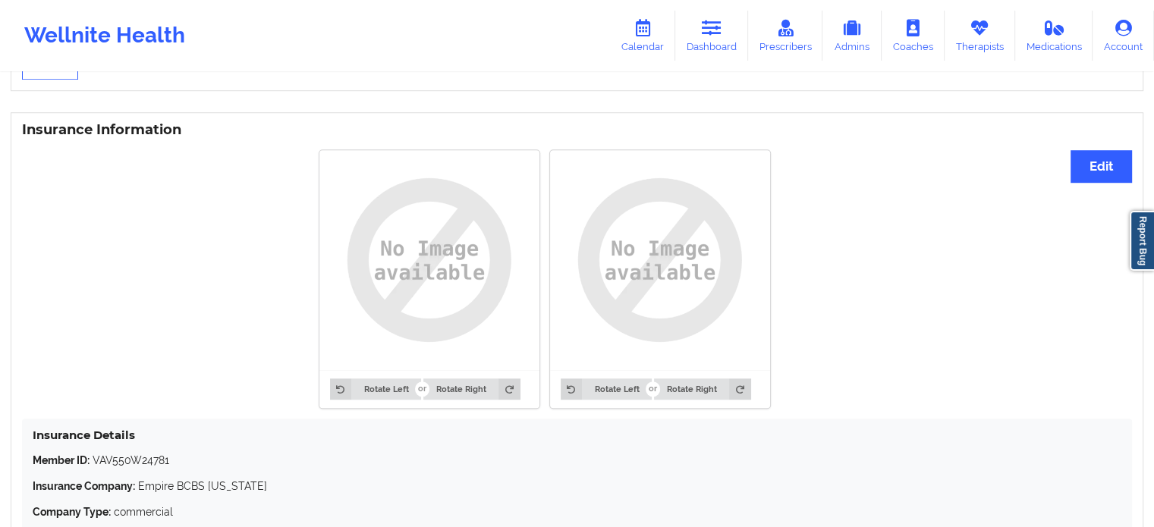
scroll to position [1245, 0]
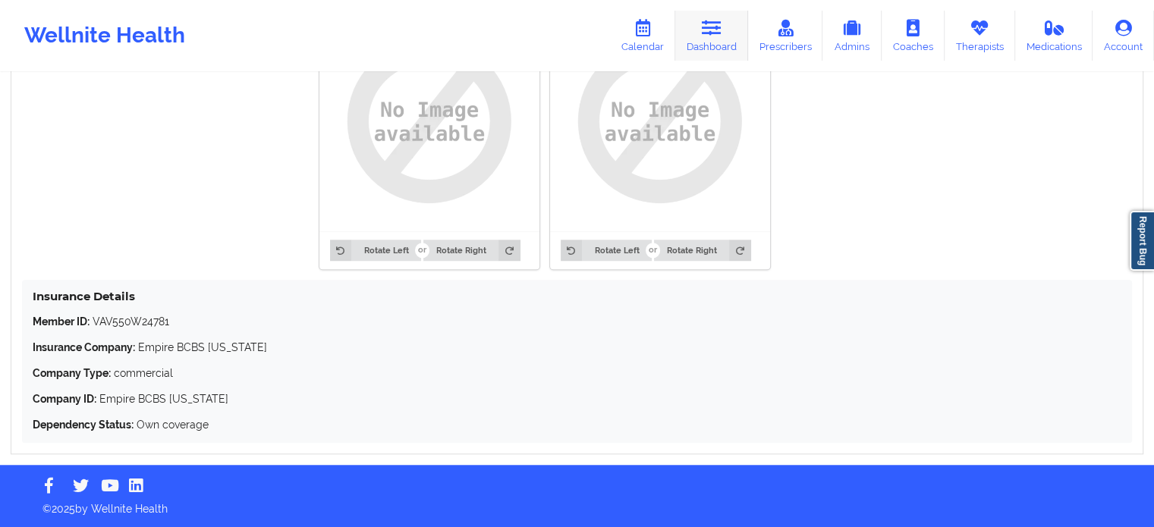
click at [733, 47] on link "Dashboard" at bounding box center [711, 36] width 73 height 50
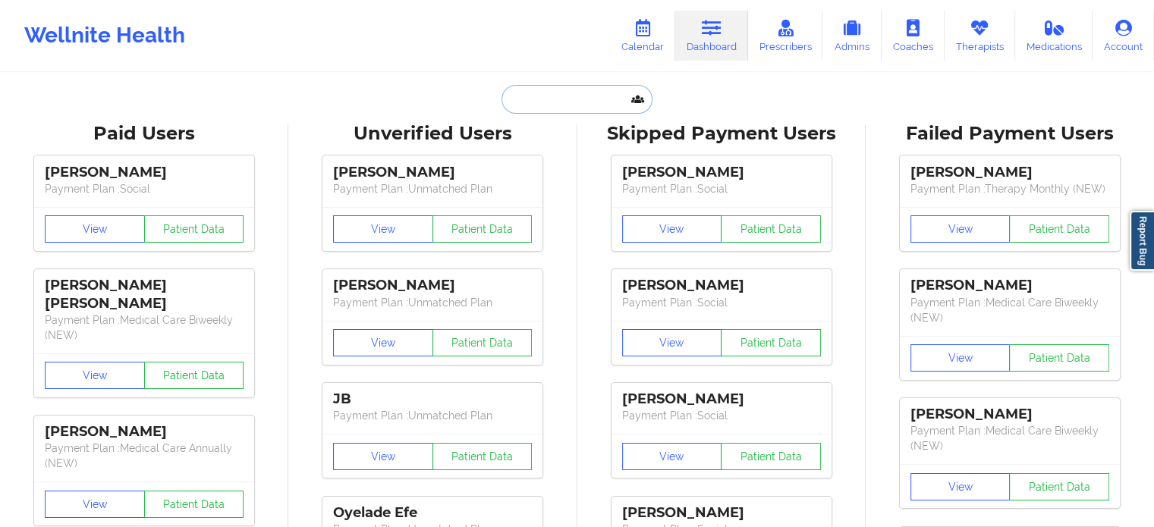
click at [570, 93] on input "text" at bounding box center [576, 99] width 150 height 29
paste input "[EMAIL_ADDRESS][DOMAIN_NAME]"
type input "[EMAIL_ADDRESS][DOMAIN_NAME]"
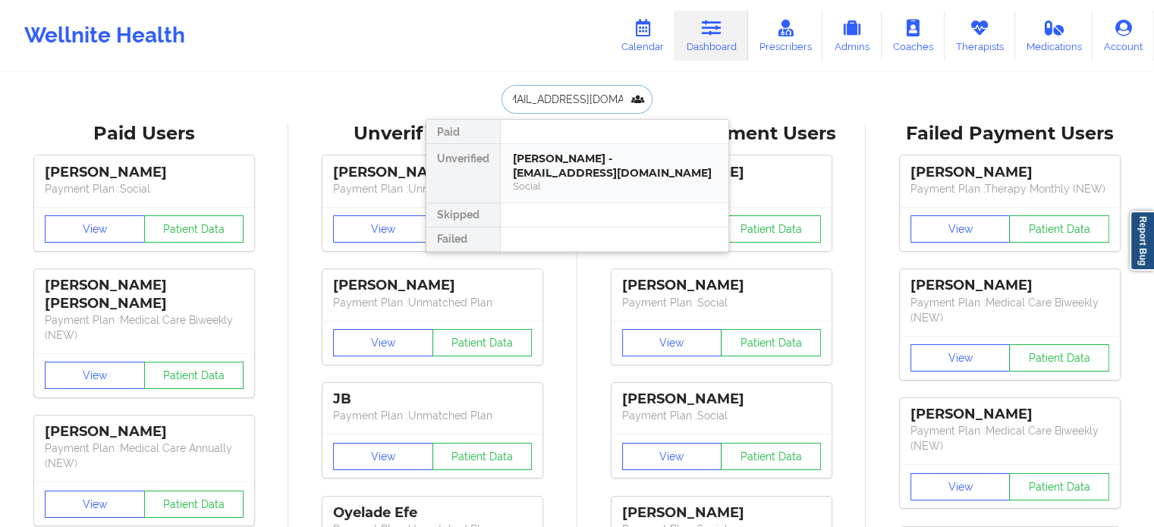
click at [555, 172] on div "[PERSON_NAME] - [EMAIL_ADDRESS][DOMAIN_NAME]" at bounding box center [614, 166] width 203 height 28
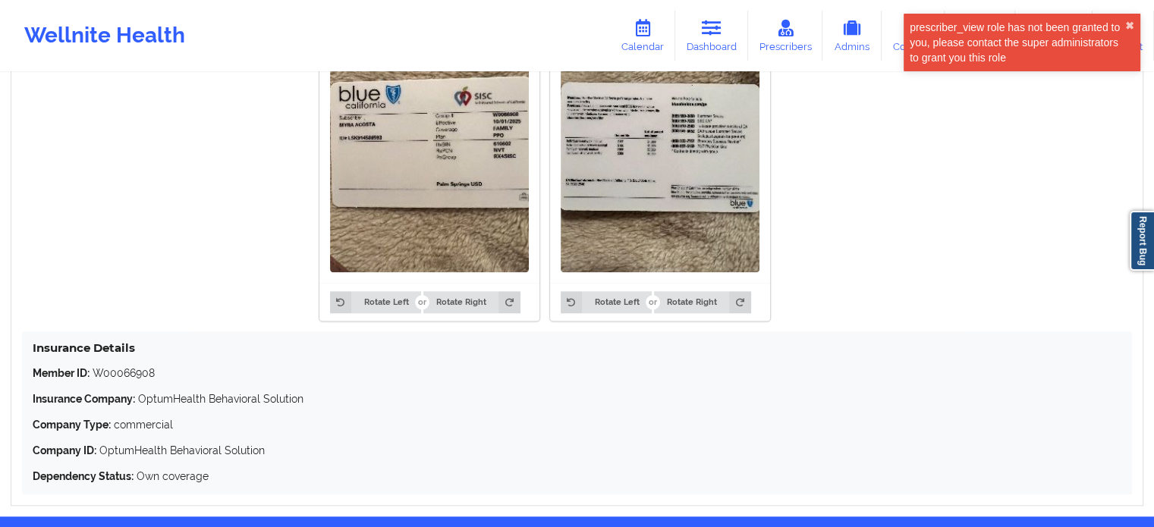
scroll to position [1299, 0]
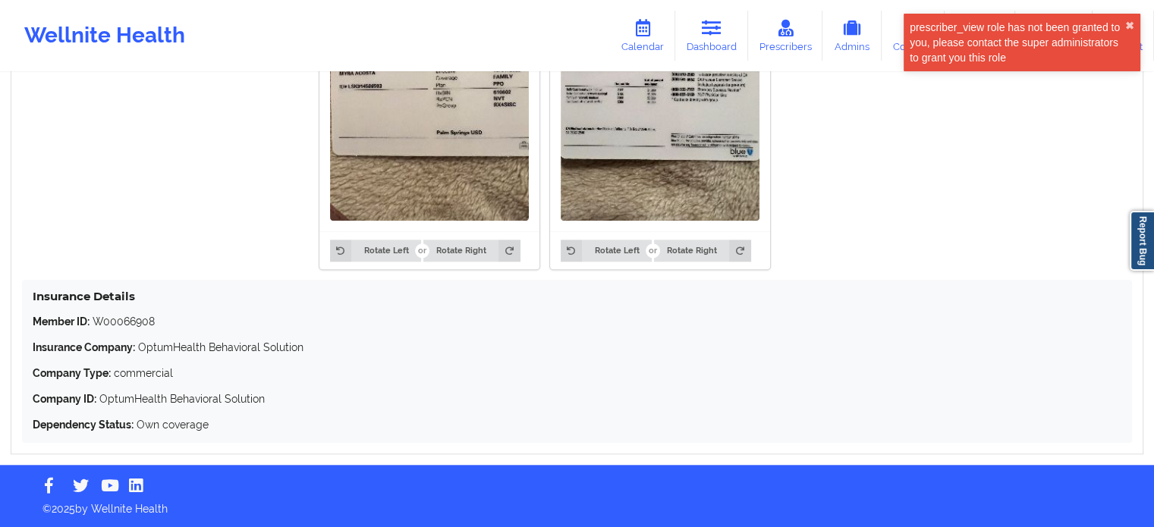
click at [115, 321] on p "Member ID: W00066908" at bounding box center [577, 321] width 1089 height 15
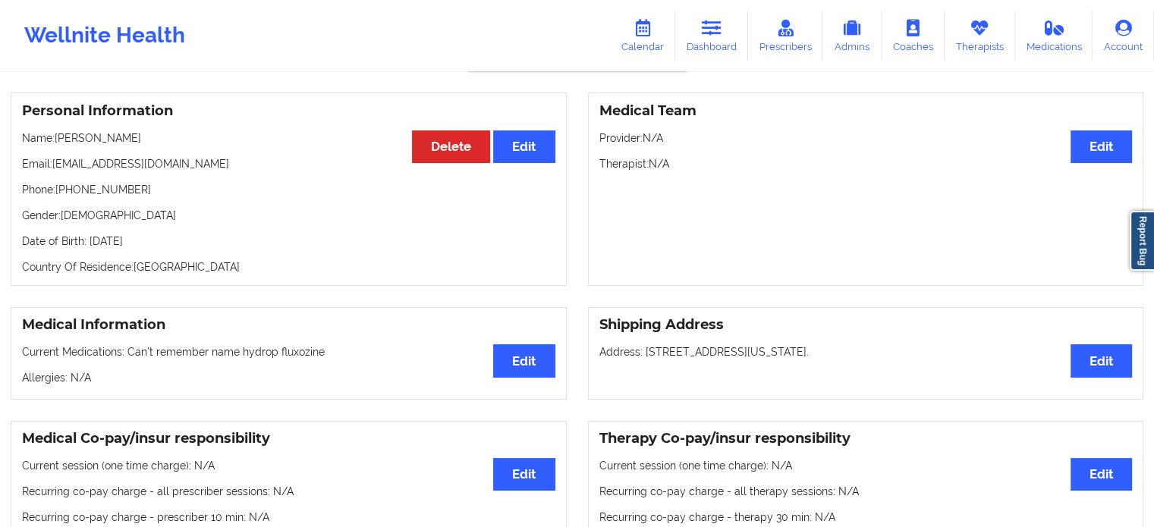
scroll to position [9, 0]
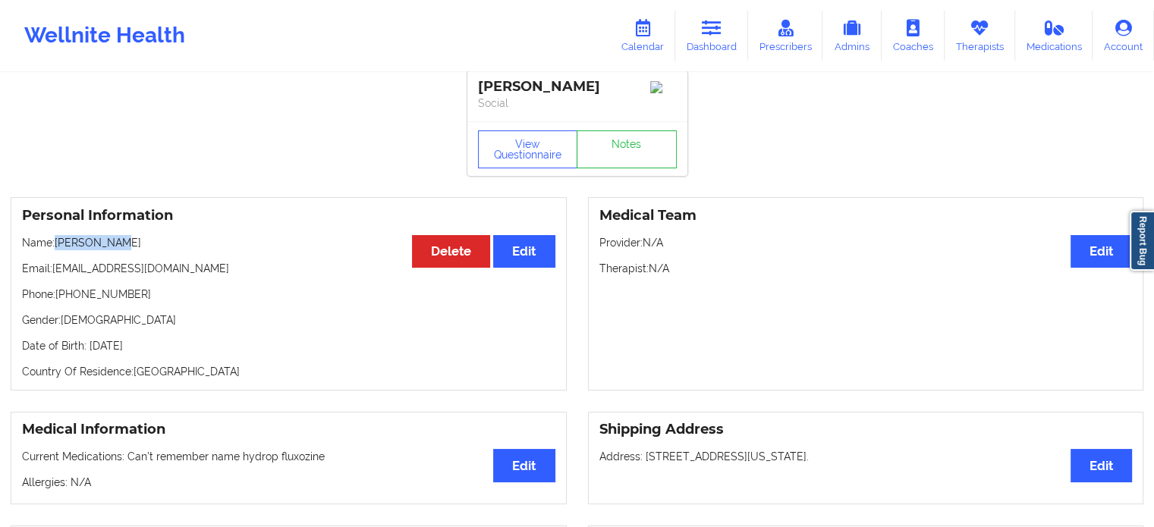
drag, startPoint x: 85, startPoint y: 239, endPoint x: 58, endPoint y: 242, distance: 27.5
click at [58, 242] on p "Name: [PERSON_NAME]" at bounding box center [288, 242] width 533 height 15
click at [165, 350] on p "Date of Birth: [DEMOGRAPHIC_DATA]" at bounding box center [288, 345] width 533 height 15
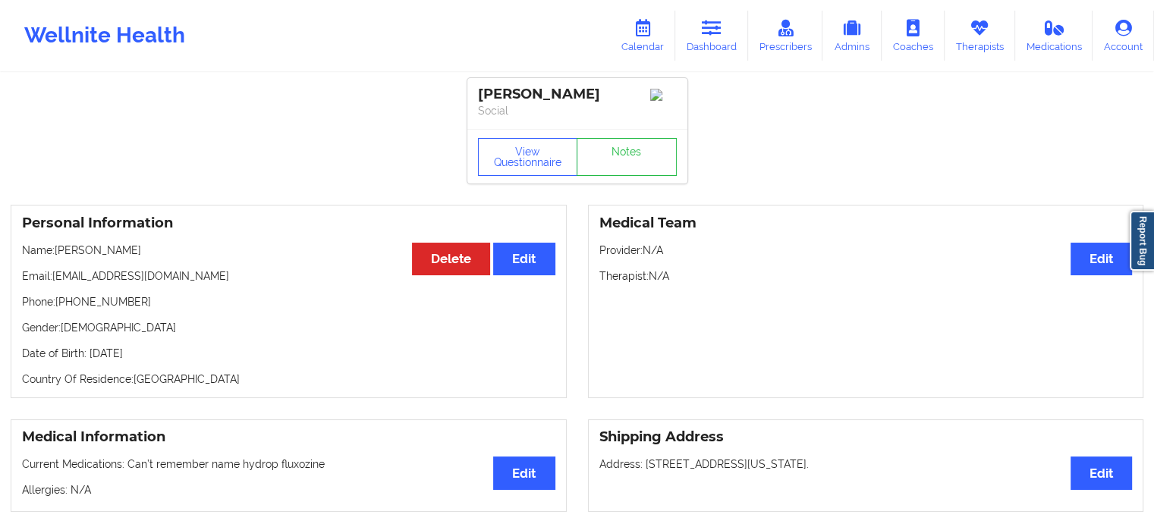
scroll to position [0, 0]
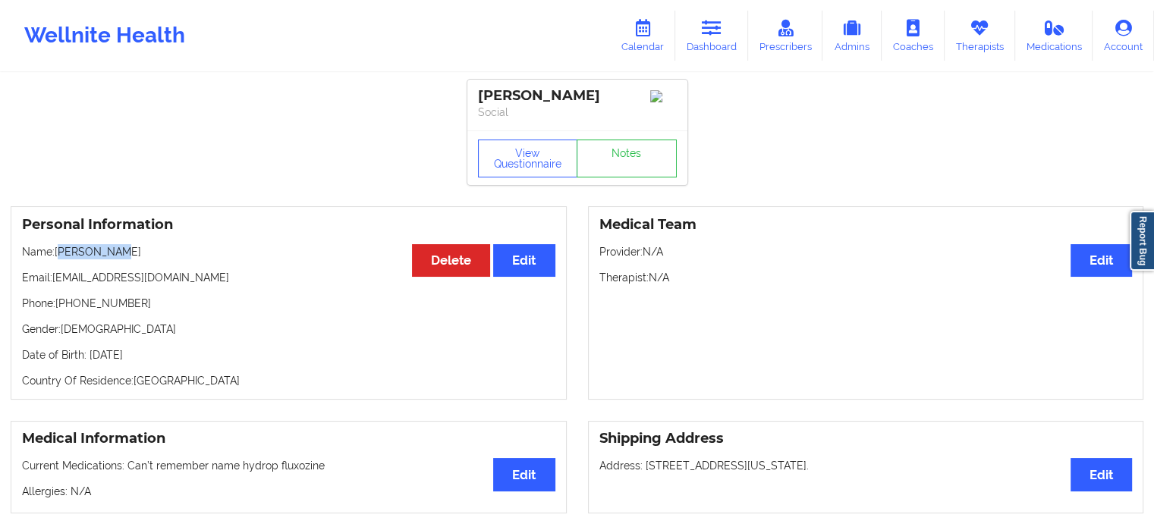
drag, startPoint x: 121, startPoint y: 249, endPoint x: 61, endPoint y: 254, distance: 60.9
click at [61, 254] on p "Name: [PERSON_NAME]" at bounding box center [288, 251] width 533 height 15
drag, startPoint x: 58, startPoint y: 254, endPoint x: 155, endPoint y: 251, distance: 97.1
click at [155, 251] on p "Name: [PERSON_NAME]" at bounding box center [288, 251] width 533 height 15
